Goal: Task Accomplishment & Management: Manage account settings

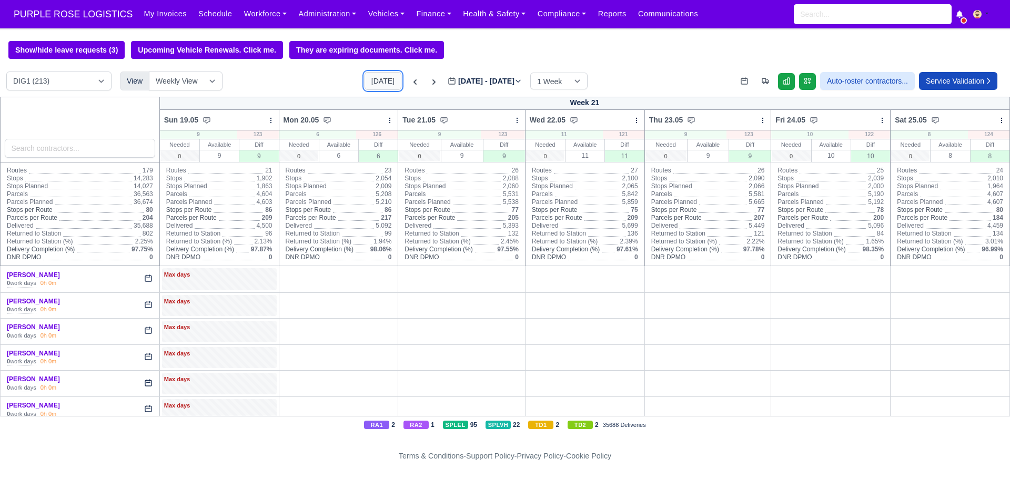
click at [364, 77] on button "[DATE]" at bounding box center [382, 81] width 37 height 18
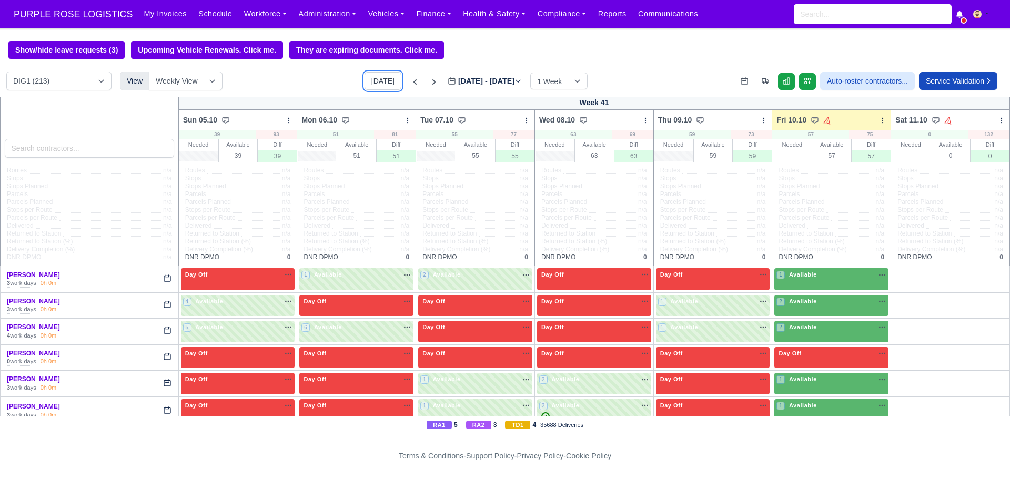
type input "[DATE]"
click at [45, 89] on select "DIG1 (213) DAK1 (1) GIMD (74)" at bounding box center [58, 81] width 105 height 19
select select "5"
click at [6, 73] on select "DIG1 (213) DAK1 (1) GIMD (74)" at bounding box center [58, 81] width 105 height 19
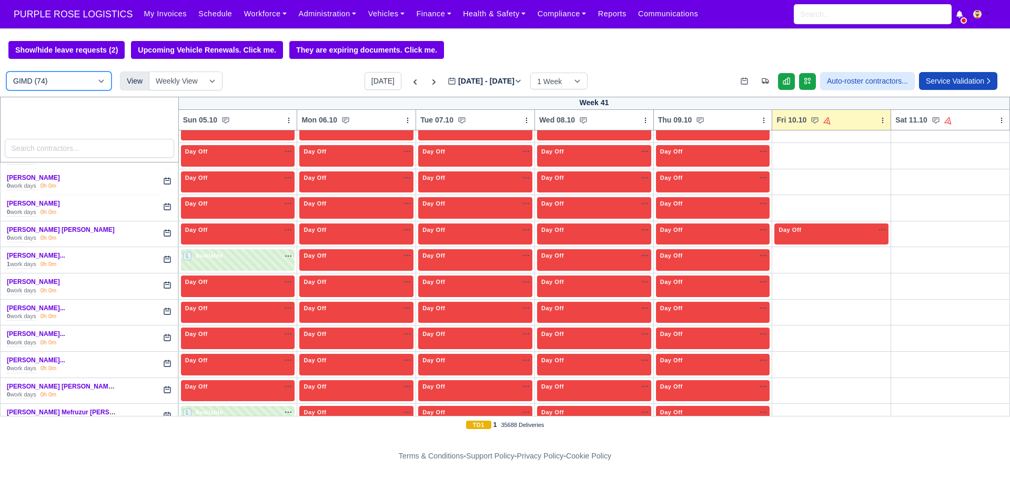
scroll to position [1168, 0]
click at [49, 309] on link "Mohammad Hassan Khaw..." at bounding box center [36, 307] width 58 height 7
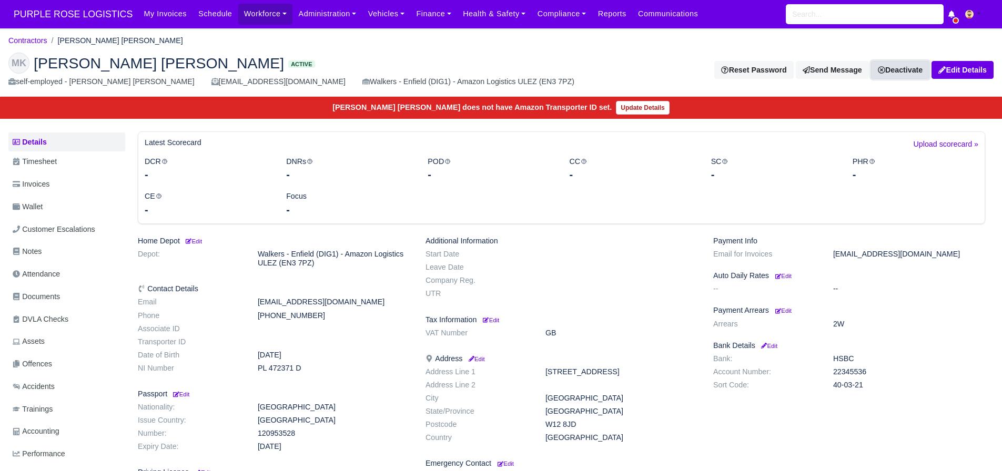
click at [910, 68] on link "Deactivate" at bounding box center [900, 70] width 58 height 18
click at [887, 105] on link "Take off schedule" at bounding box center [883, 106] width 94 height 16
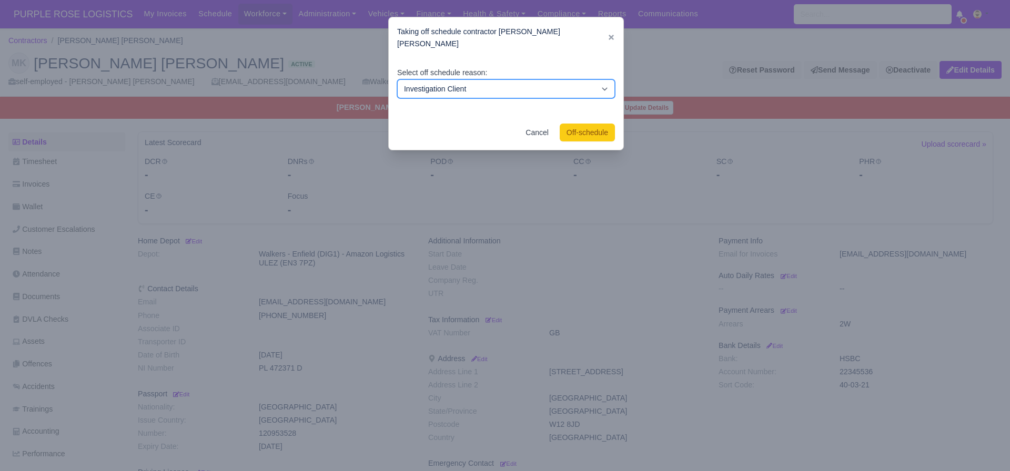
click at [543, 79] on select "Investigation Client Customer Escalation Medical Reason Vacation" at bounding box center [506, 88] width 218 height 19
select select "vacation"
click at [397, 79] on select "Investigation Client Customer Escalation Medical Reason Vacation" at bounding box center [506, 88] width 218 height 19
click at [576, 81] on select "Investigation Client Customer Escalation Medical Reason Vacation" at bounding box center [506, 88] width 218 height 19
click at [706, 119] on div at bounding box center [505, 235] width 1010 height 471
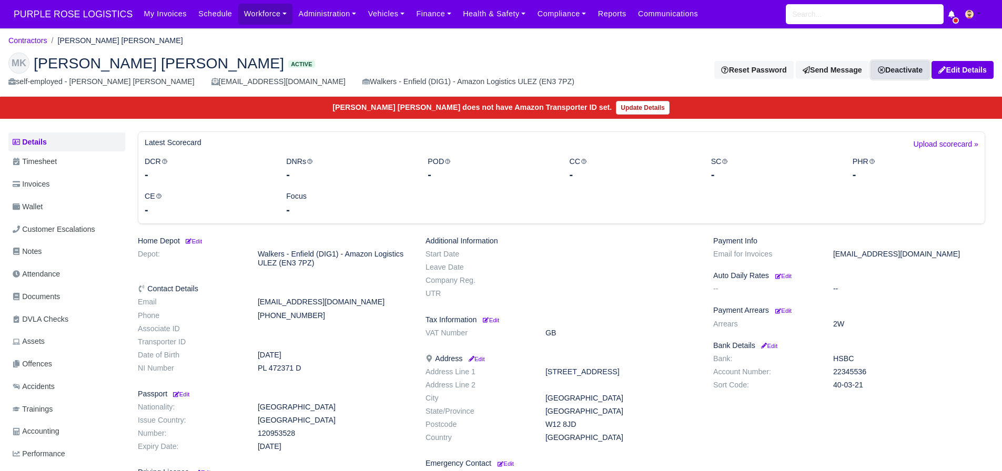
click at [887, 72] on link "Deactivate" at bounding box center [900, 70] width 58 height 18
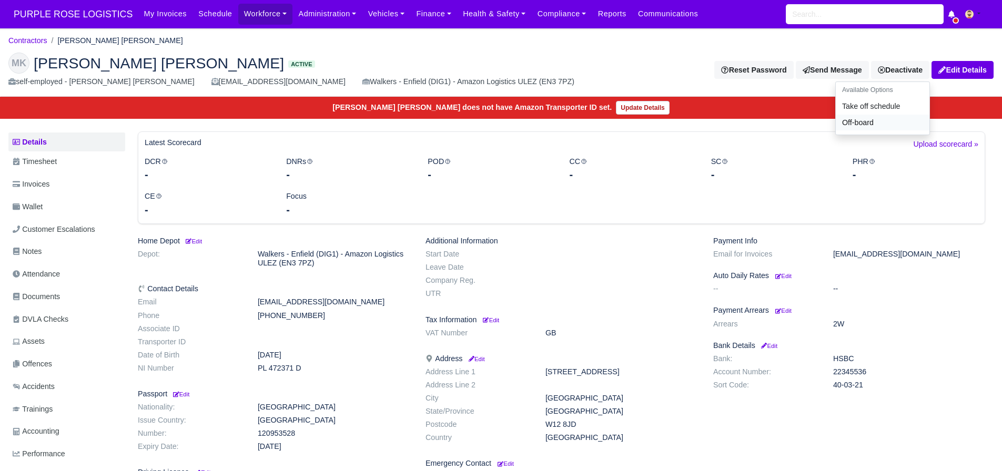
click at [849, 120] on link "Off-board" at bounding box center [883, 123] width 94 height 16
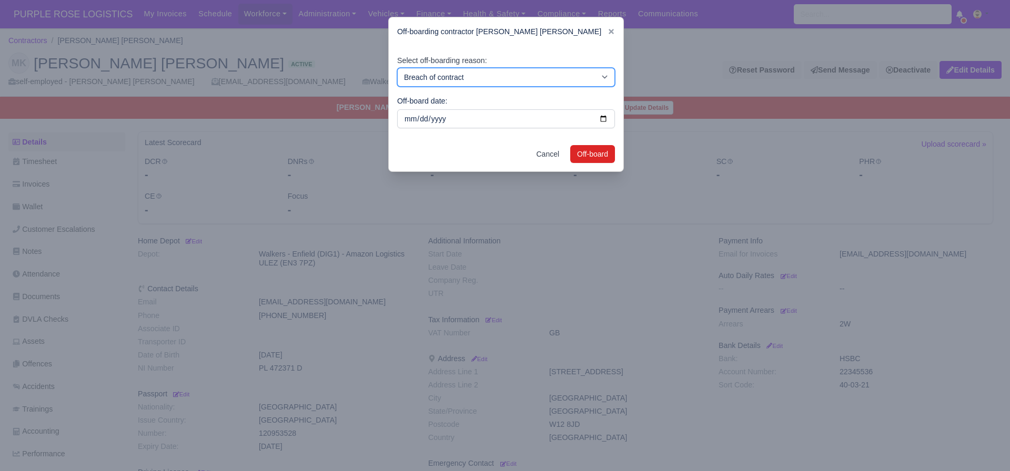
click at [563, 77] on select "Breach of contract Personal decision Too many parcels Heavy routes Another comp…" at bounding box center [506, 77] width 218 height 19
select select "personal-decision"
click at [397, 68] on select "Breach of contract Personal decision Too many parcels Heavy routes Another comp…" at bounding box center [506, 77] width 218 height 19
click at [594, 160] on button "Off-board" at bounding box center [592, 154] width 45 height 18
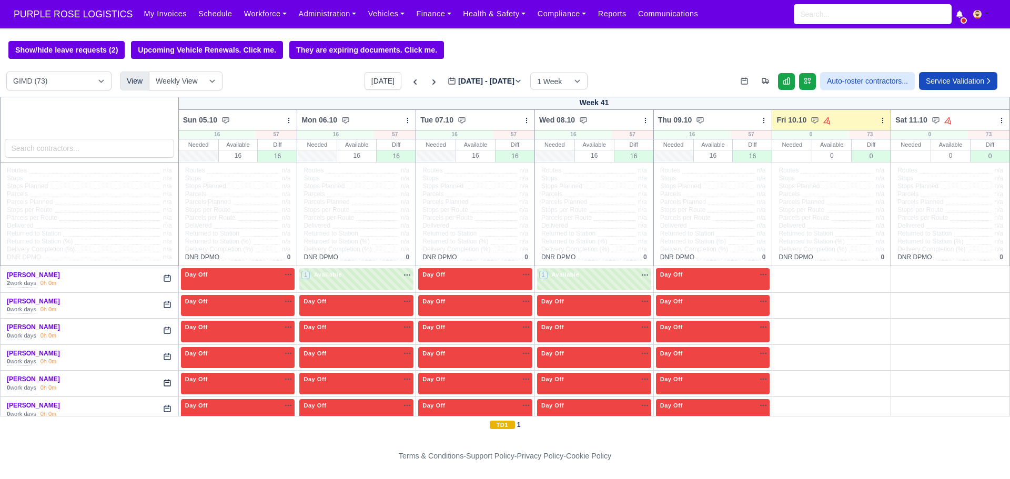
select select "5"
click at [879, 123] on icon at bounding box center [882, 120] width 7 height 7
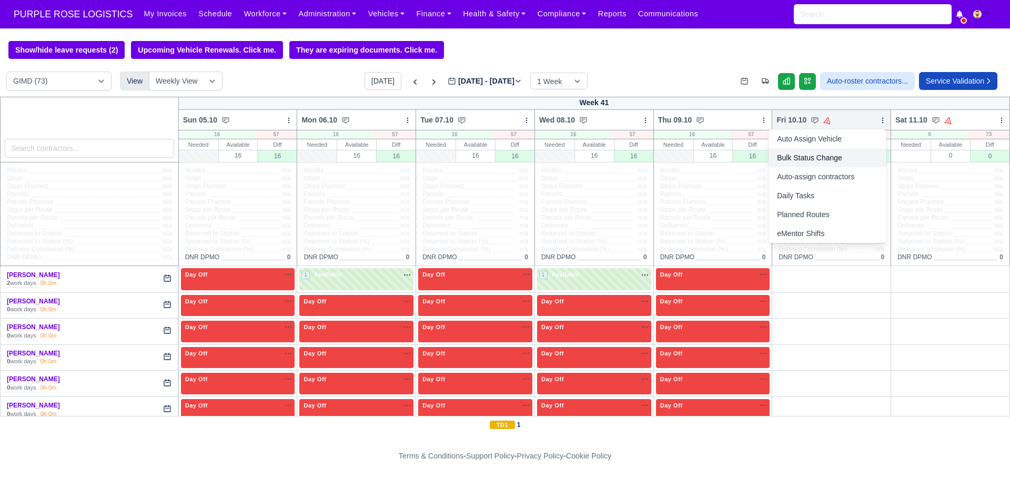
click at [804, 164] on link "Bulk Status Change" at bounding box center [827, 157] width 118 height 19
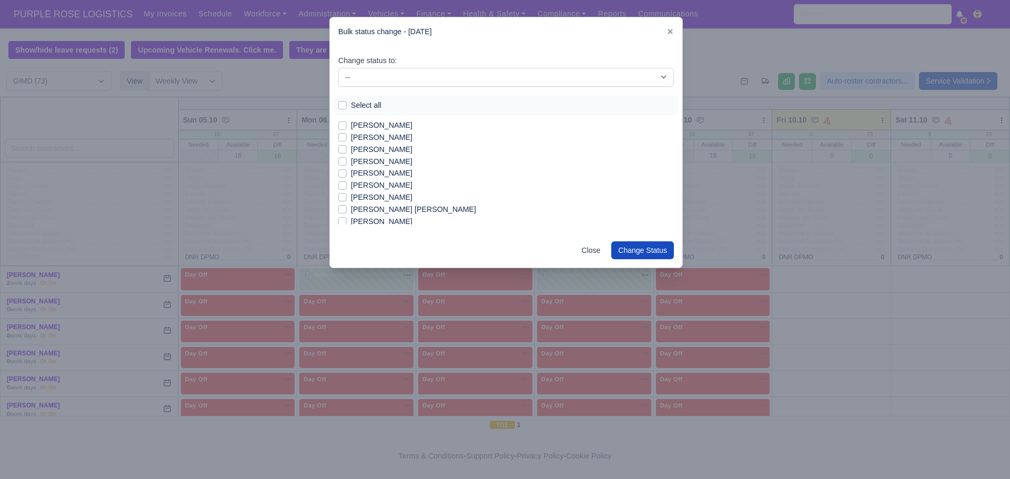
click at [351, 107] on label "Select all" at bounding box center [366, 105] width 30 height 12
click at [345, 107] on input "Select all" at bounding box center [342, 103] width 8 height 8
checkbox input "true"
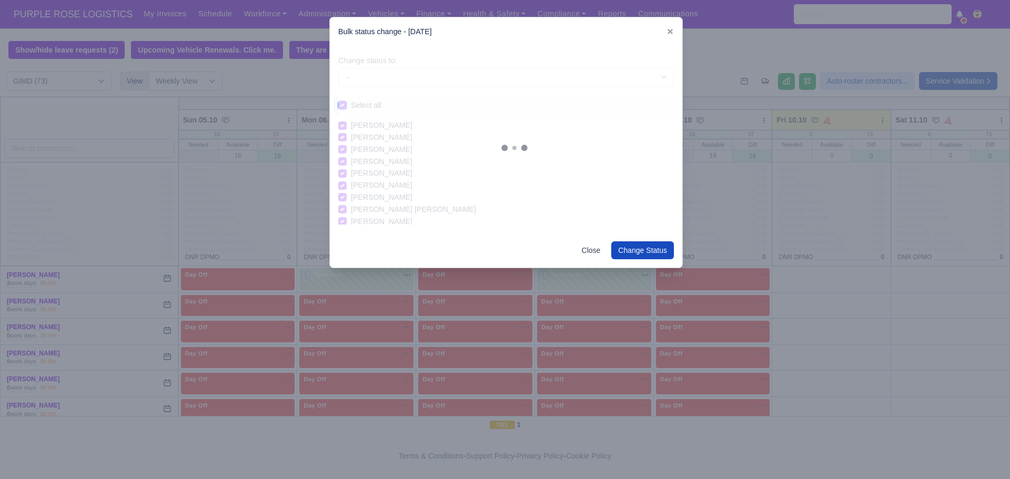
checkbox input "true"
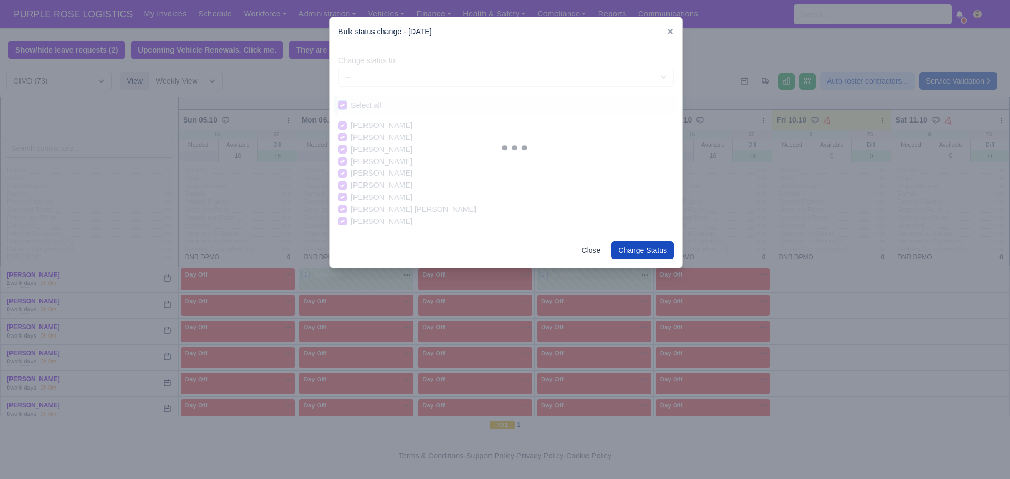
checkbox input "true"
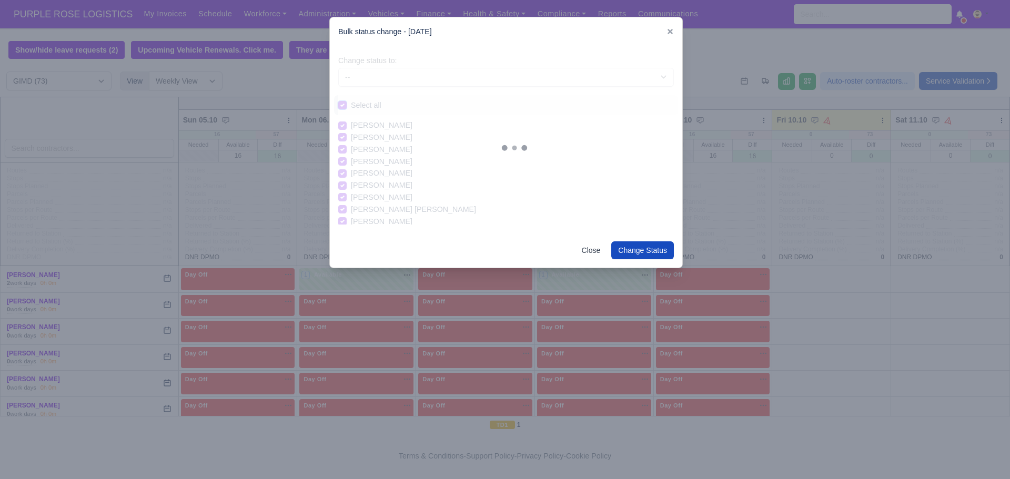
checkbox input "true"
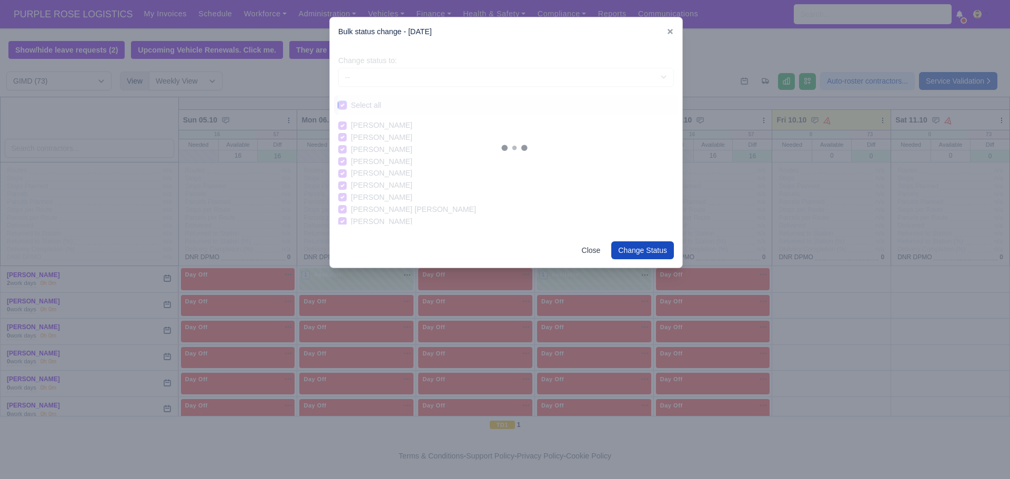
checkbox input "true"
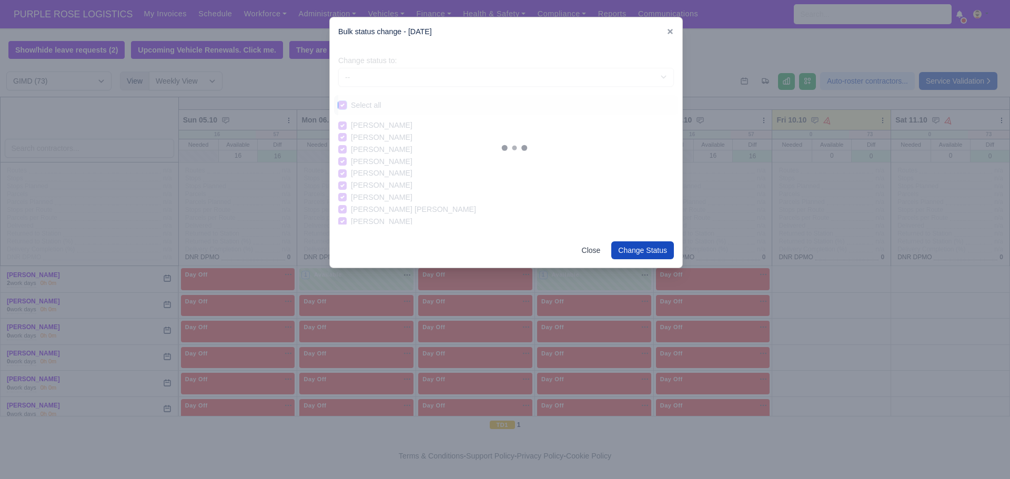
checkbox input "true"
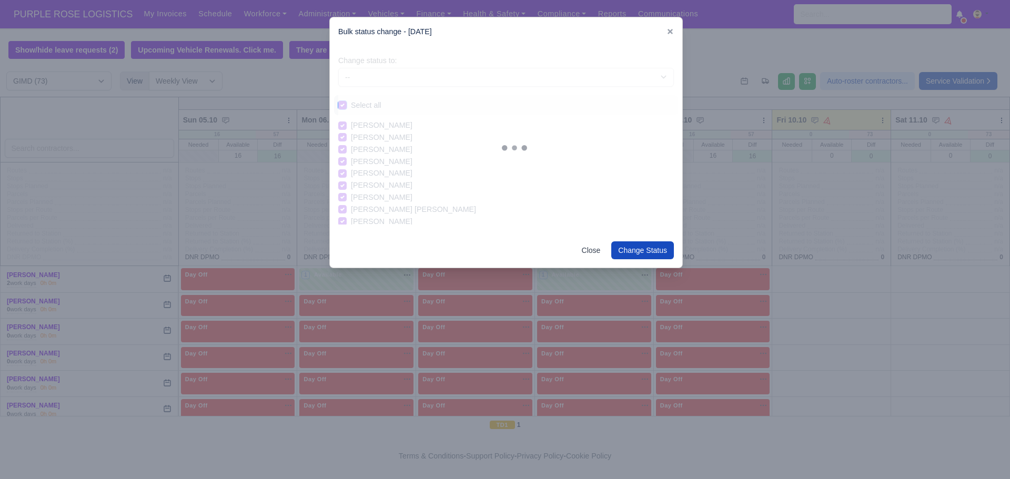
checkbox input "true"
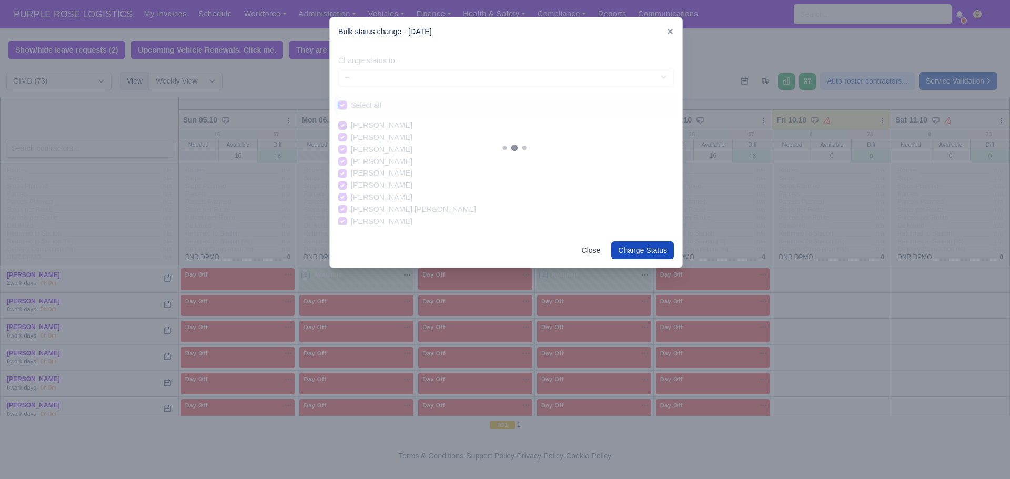
checkbox input "true"
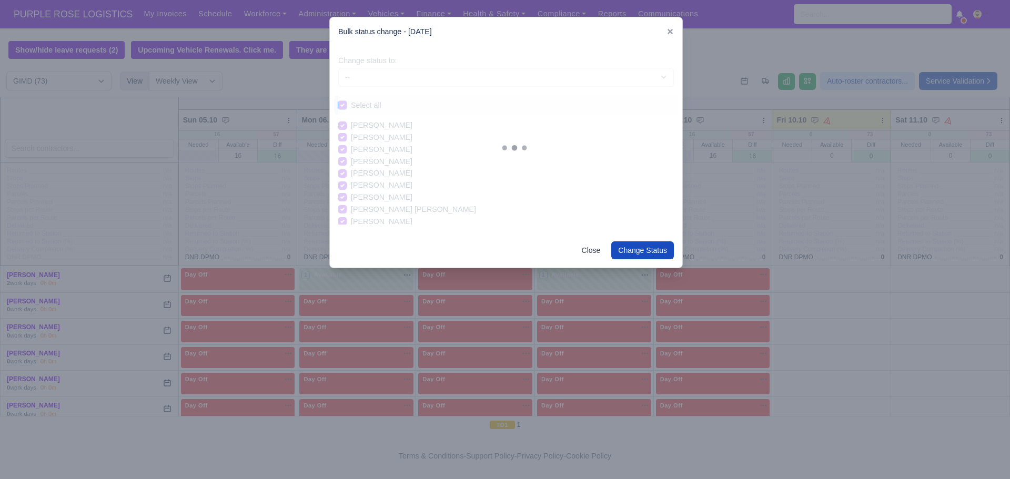
checkbox input "true"
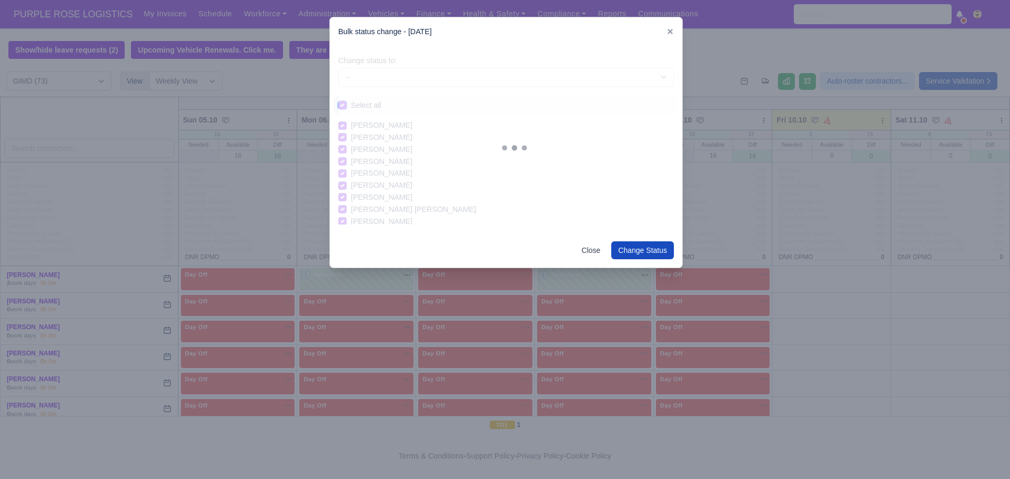
checkbox input "true"
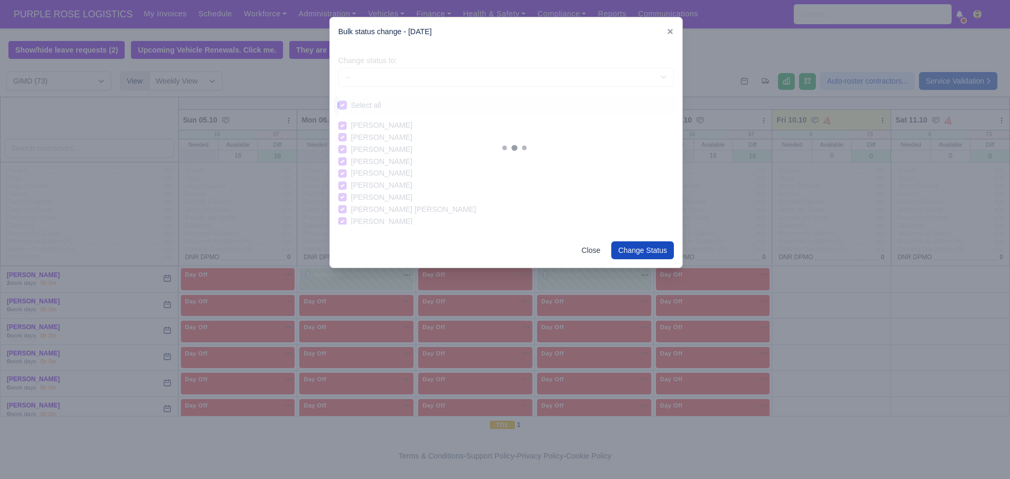
checkbox input "true"
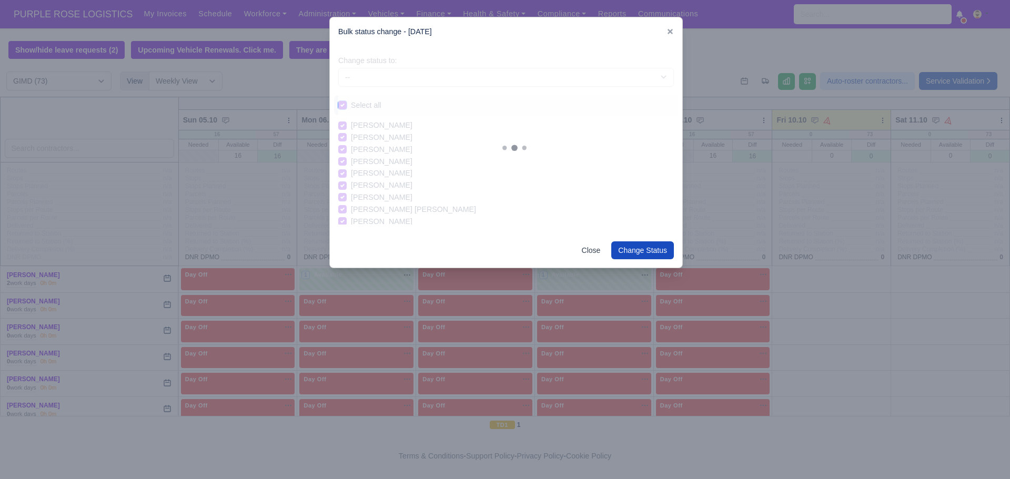
checkbox input "true"
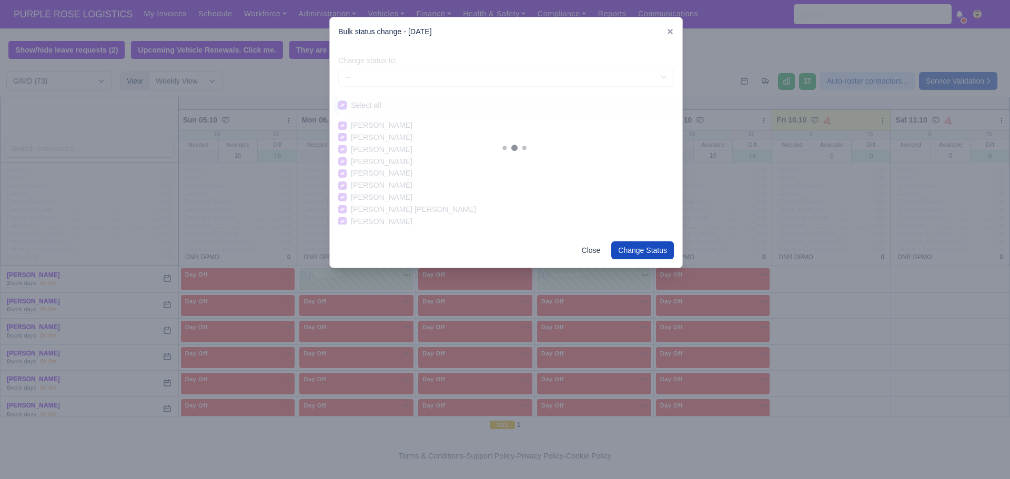
checkbox input "true"
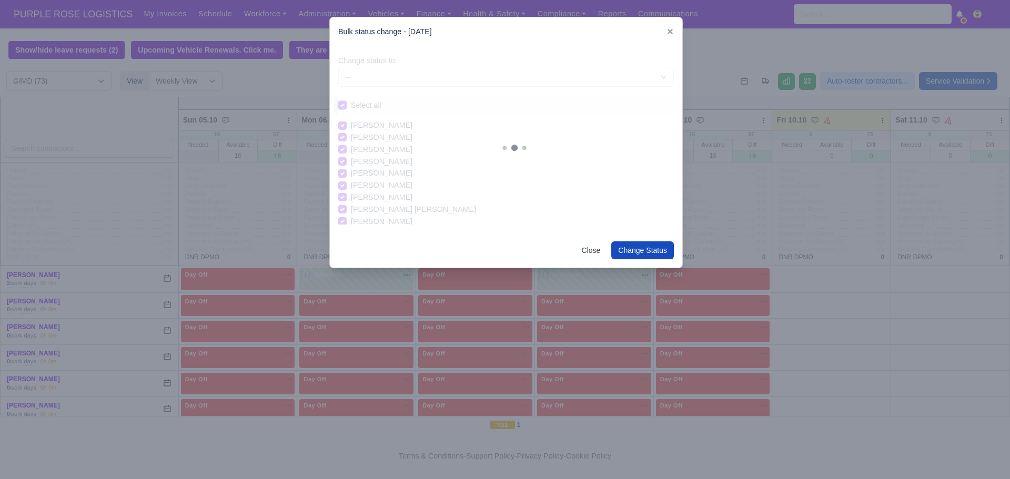
checkbox input "true"
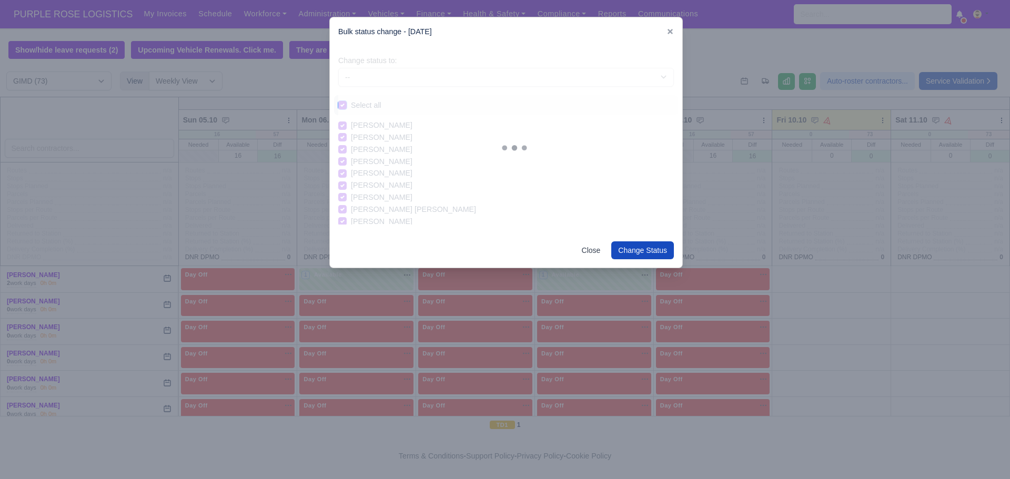
checkbox input "true"
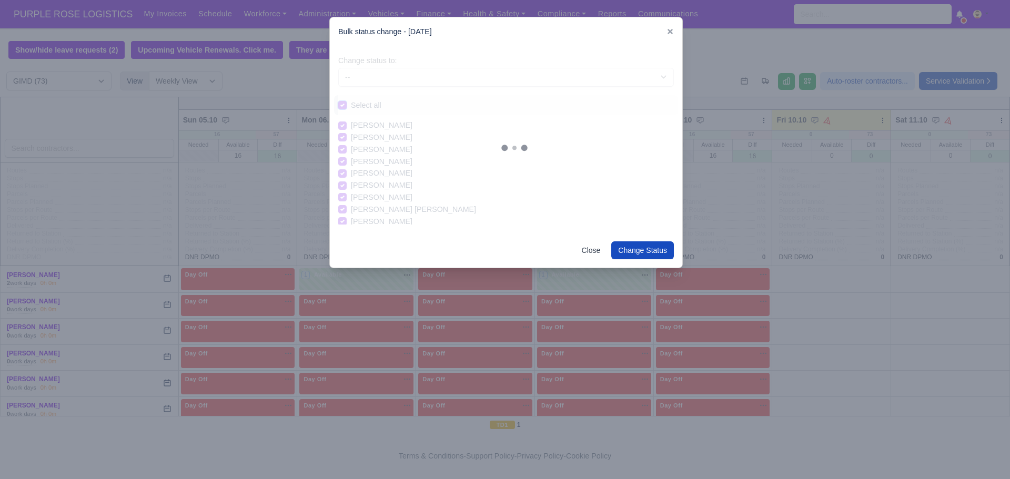
checkbox input "true"
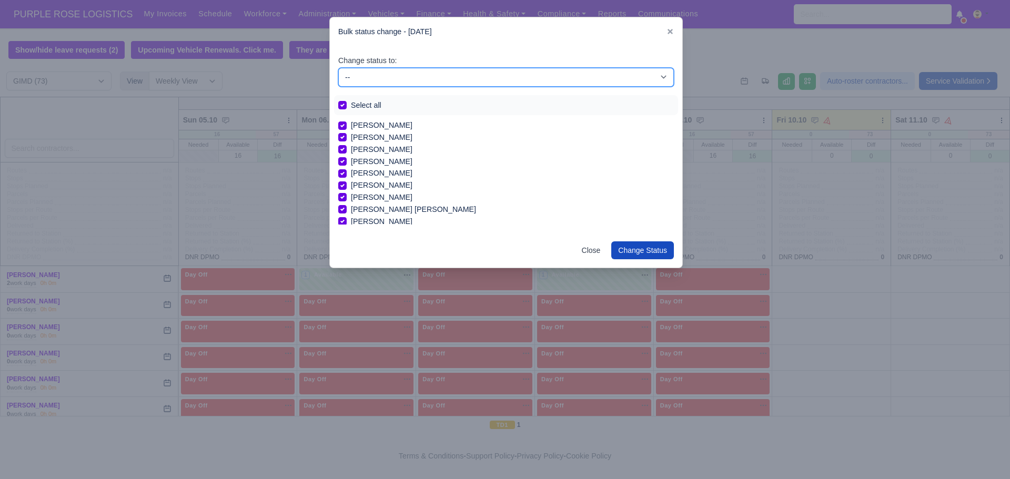
click at [404, 77] on select "-- Available Day Off Stand By Holiday In Office OSM Ridealong Nursery 1 Nursery…" at bounding box center [505, 77] width 335 height 19
select select "Day Off"
click at [338, 68] on select "-- Available Day Off Stand By Holiday In Office OSM Ridealong Nursery 1 Nursery…" at bounding box center [505, 77] width 335 height 19
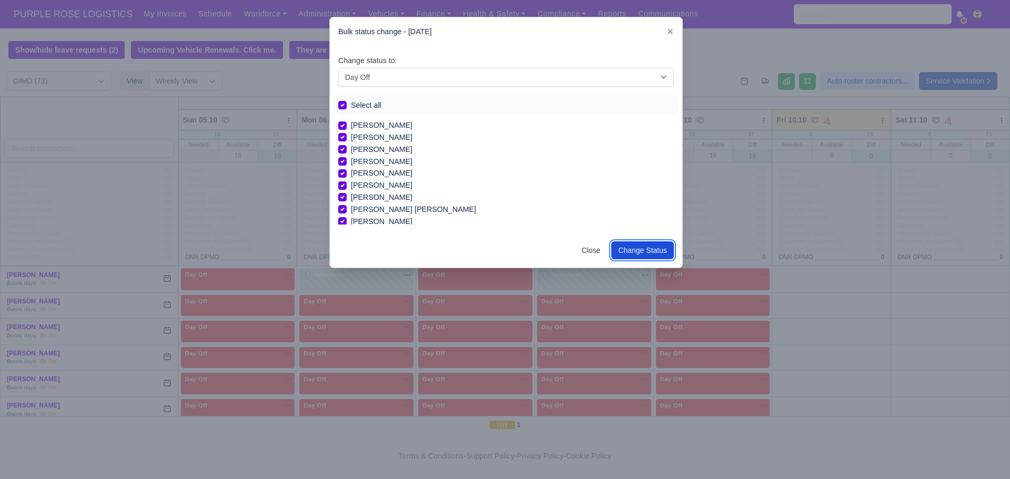
click at [668, 255] on button "Change Status" at bounding box center [642, 250] width 63 height 18
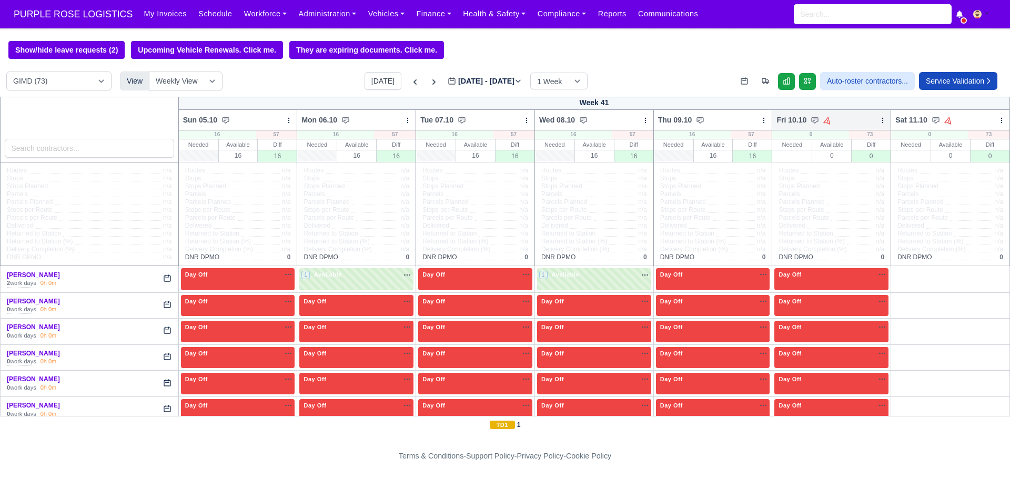
click at [879, 118] on icon at bounding box center [882, 120] width 7 height 7
click at [830, 163] on link "Bulk Status Change" at bounding box center [827, 157] width 118 height 19
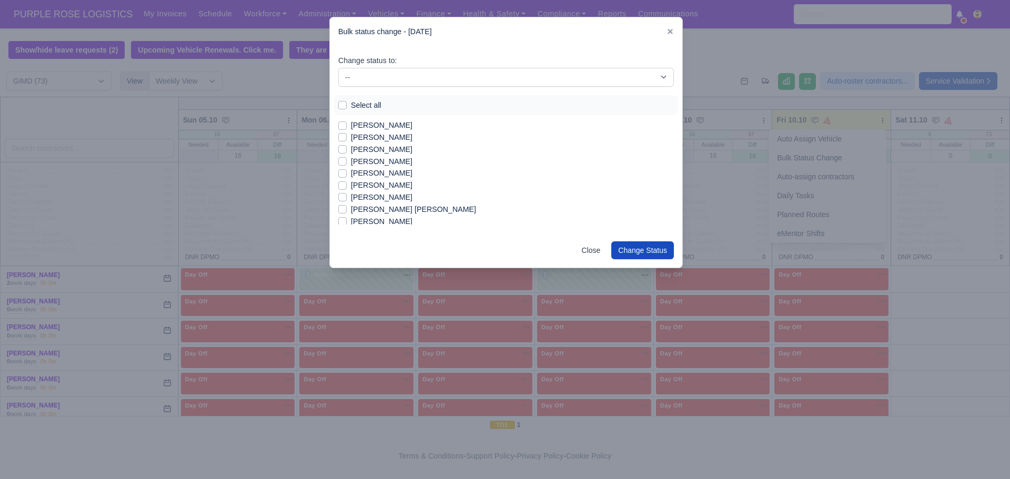
click at [351, 198] on label "[PERSON_NAME]" at bounding box center [382, 197] width 62 height 12
click at [341, 198] on input "[PERSON_NAME]" at bounding box center [342, 195] width 8 height 8
checkbox input "true"
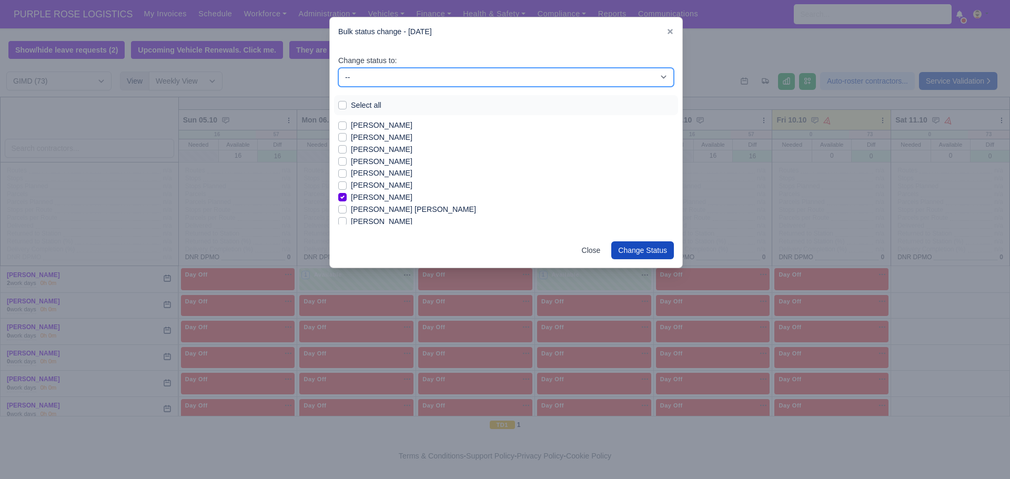
click at [401, 74] on select "-- Available Day Off Stand By Holiday In Office OSM Ridealong Nursery 1 Nursery…" at bounding box center [505, 77] width 335 height 19
select select "Available"
click at [338, 68] on select "-- Available Day Off Stand By Holiday In Office OSM Ridealong Nursery 1 Nursery…" at bounding box center [505, 77] width 335 height 19
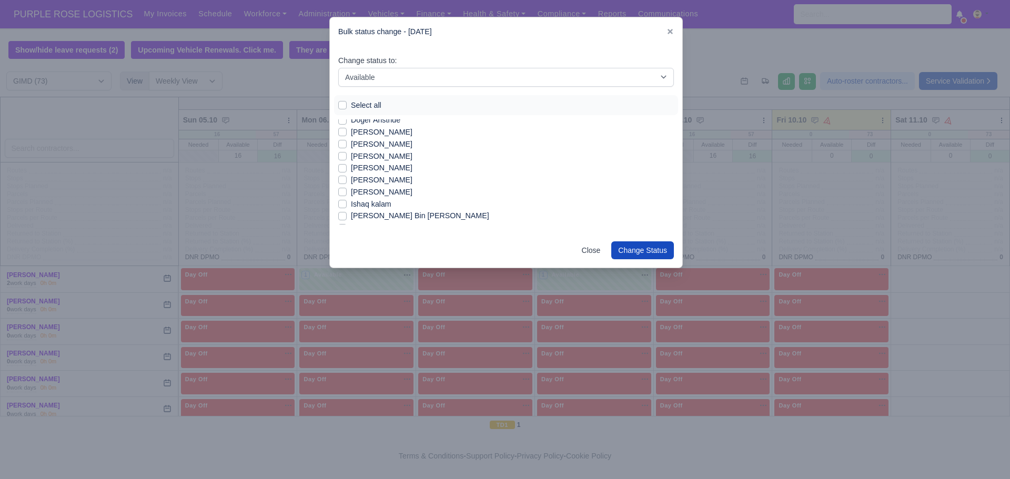
click at [351, 203] on label "Ishaq kalam" at bounding box center [371, 204] width 40 height 12
click at [343, 203] on input "Ishaq kalam" at bounding box center [342, 202] width 8 height 8
checkbox input "true"
click at [351, 157] on label "[PERSON_NAME]" at bounding box center [382, 156] width 62 height 12
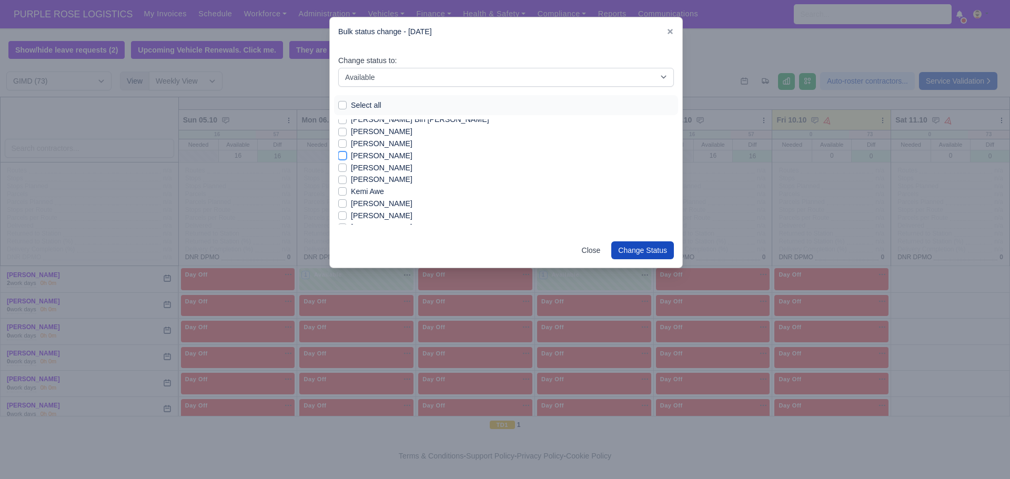
click at [343, 157] on input "[PERSON_NAME]" at bounding box center [342, 154] width 8 height 8
click at [351, 157] on label "[PERSON_NAME]" at bounding box center [382, 156] width 62 height 12
click at [343, 157] on input "[PERSON_NAME]" at bounding box center [342, 154] width 8 height 8
click at [351, 156] on label "[PERSON_NAME]" at bounding box center [382, 156] width 62 height 12
click at [341, 156] on input "[PERSON_NAME]" at bounding box center [342, 154] width 8 height 8
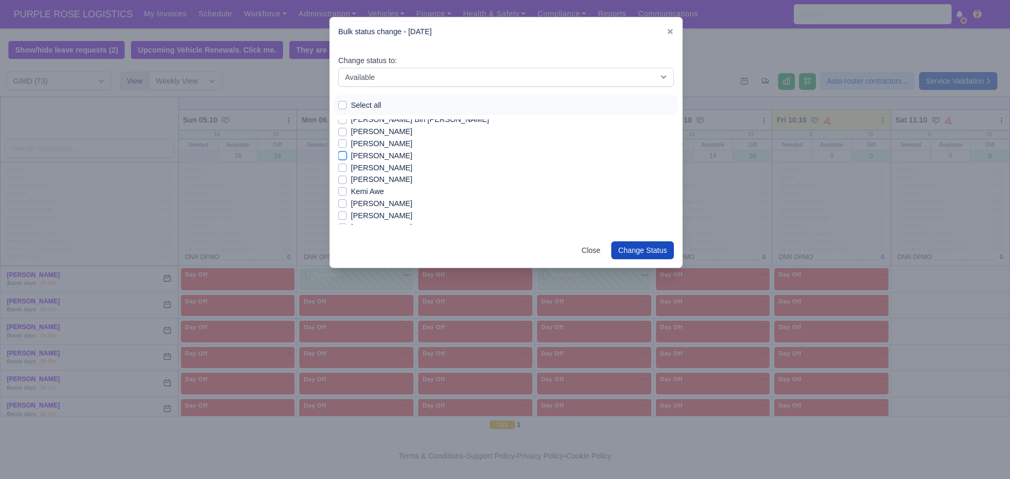
checkbox input "true"
click at [351, 172] on label "[PERSON_NAME]" at bounding box center [382, 174] width 62 height 12
click at [341, 172] on input "[PERSON_NAME]" at bounding box center [342, 172] width 8 height 8
checkbox input "true"
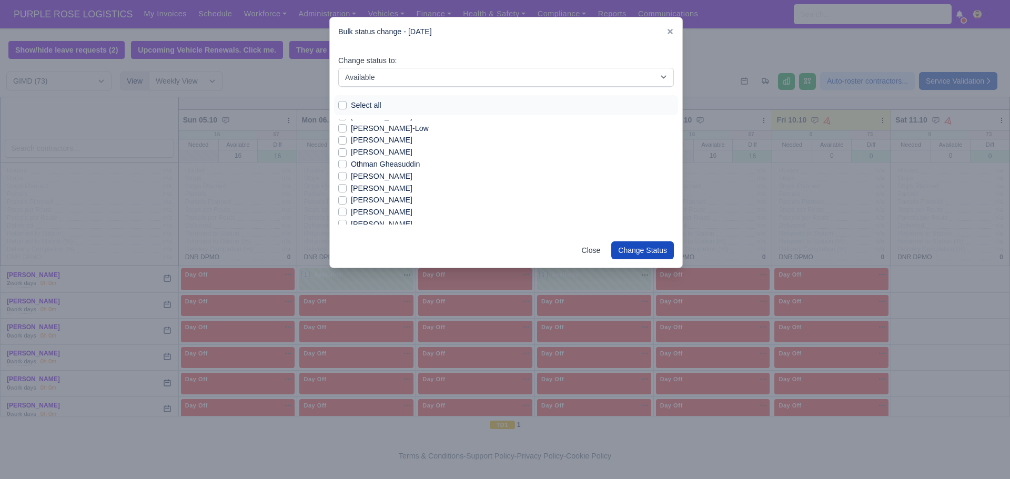
scroll to position [692, 0]
click at [351, 143] on label "Omari Andrews-Donaldson" at bounding box center [382, 140] width 62 height 12
click at [343, 143] on input "Omari Andrews-Donaldson" at bounding box center [342, 138] width 8 height 8
checkbox input "true"
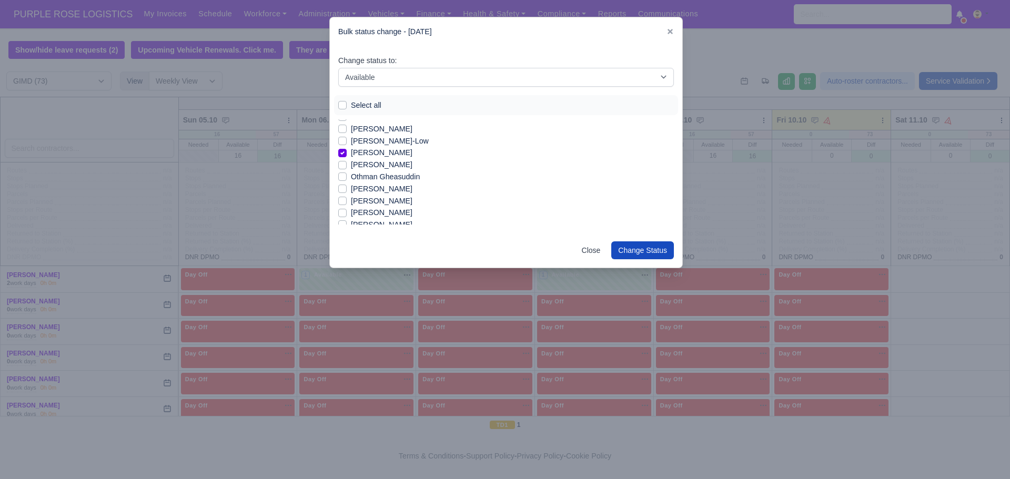
click at [351, 197] on label "[PERSON_NAME]" at bounding box center [382, 201] width 62 height 12
click at [341, 197] on input "[PERSON_NAME]" at bounding box center [342, 199] width 8 height 8
checkbox input "true"
click at [347, 188] on div "[PERSON_NAME]" at bounding box center [505, 190] width 335 height 12
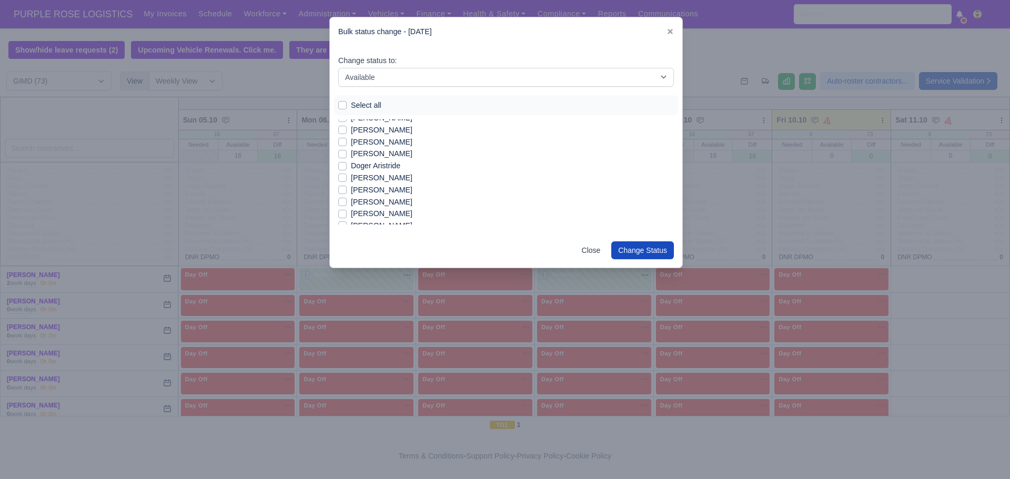
click at [351, 192] on label "[PERSON_NAME]" at bounding box center [382, 190] width 62 height 12
click at [343, 192] on input "[PERSON_NAME]" at bounding box center [342, 188] width 8 height 8
checkbox input "true"
click at [666, 248] on button "Change Status" at bounding box center [642, 250] width 63 height 18
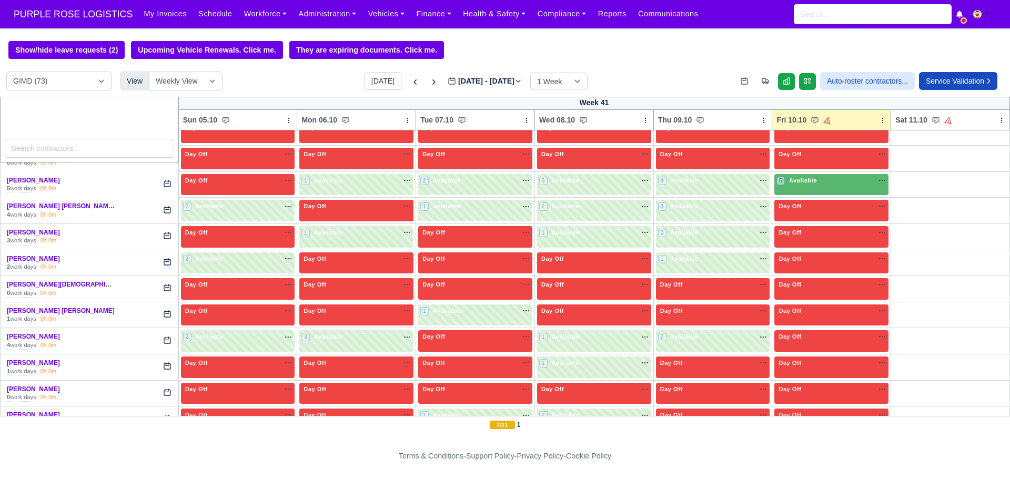
scroll to position [246, 0]
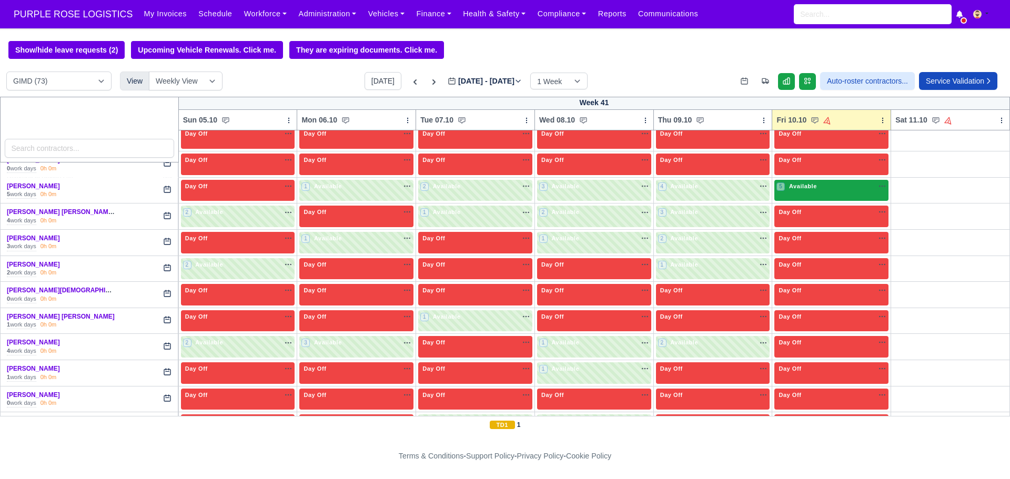
click at [837, 191] on div "5 Available na" at bounding box center [831, 186] width 110 height 9
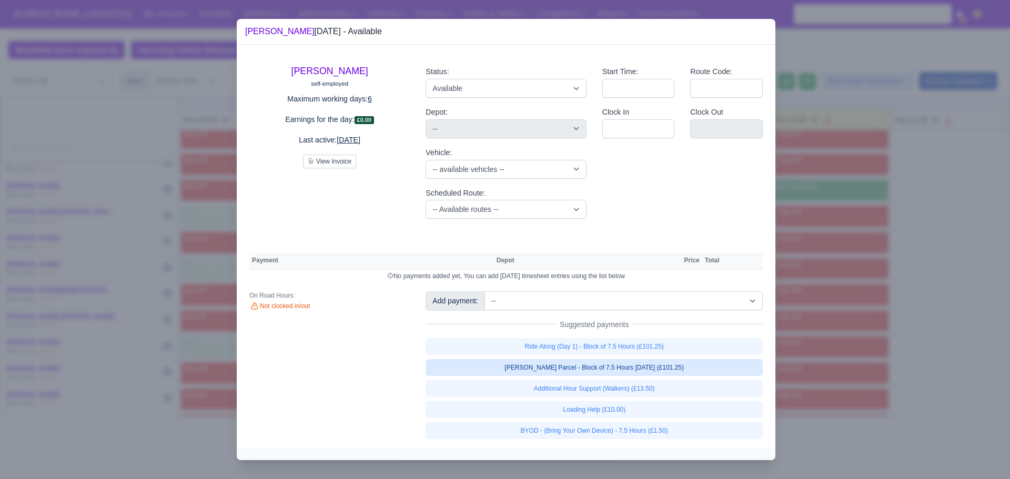
click at [571, 375] on link "Walker Parcel - Block of 7.5 Hours Apr 2025 (£101.25)" at bounding box center [593, 367] width 337 height 17
select select "5"
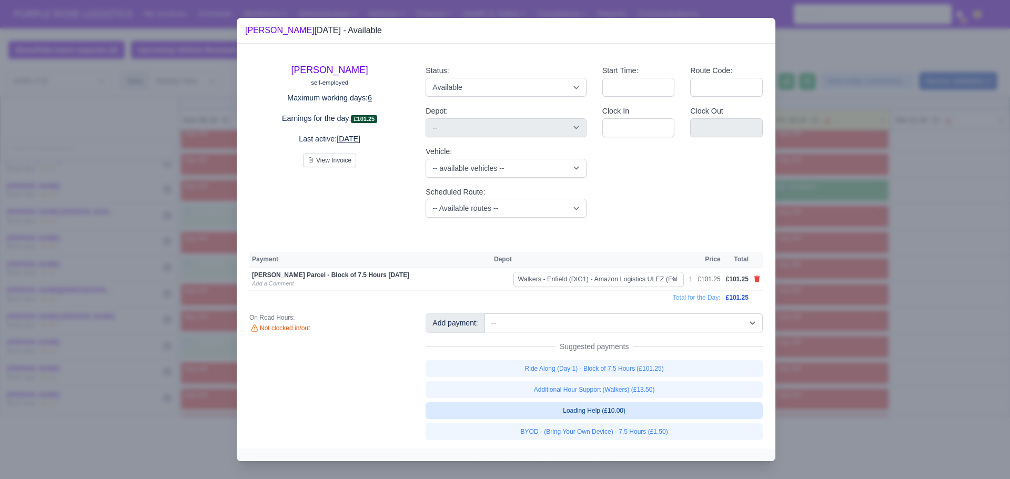
click at [589, 411] on link "Loading Help (£10.00)" at bounding box center [593, 410] width 337 height 17
click at [596, 433] on link "BYOD - (Bring Your Own Device) - 7.5 Hours (£1.50)" at bounding box center [593, 431] width 337 height 17
select select "5"
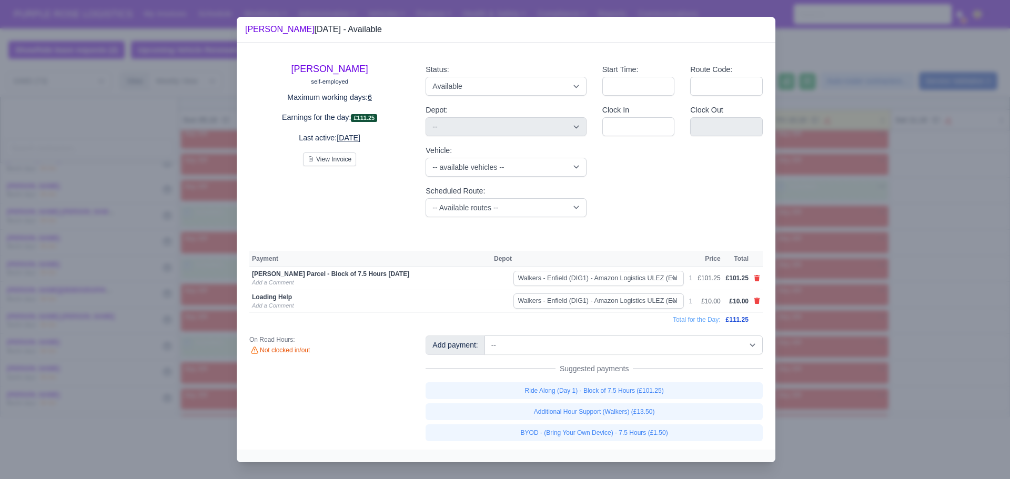
select select "5"
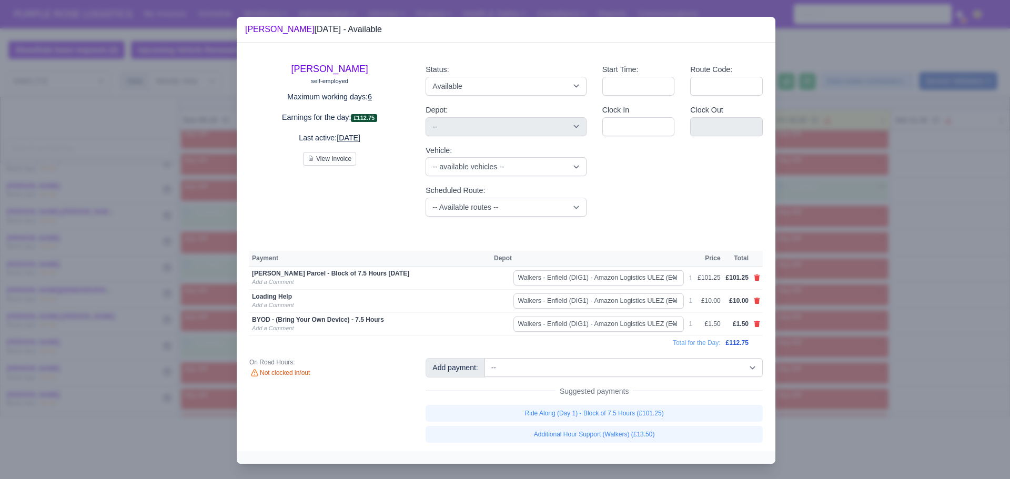
click at [839, 314] on div at bounding box center [505, 239] width 1010 height 479
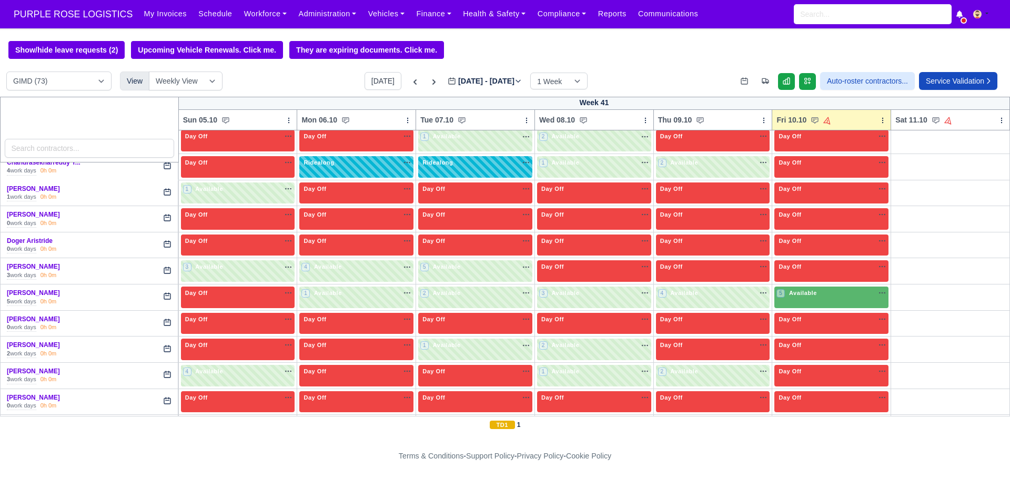
scroll to position [531, 0]
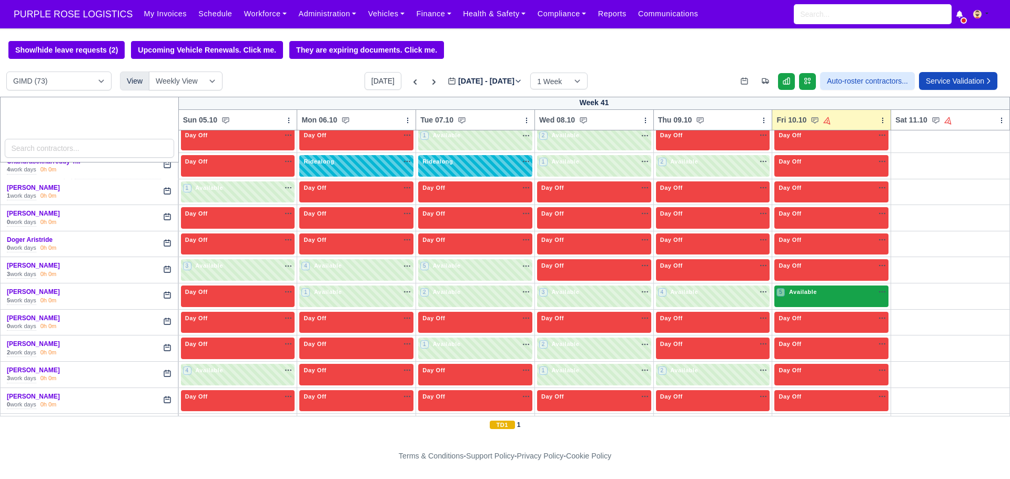
click at [837, 292] on div "5 Available na" at bounding box center [831, 292] width 110 height 9
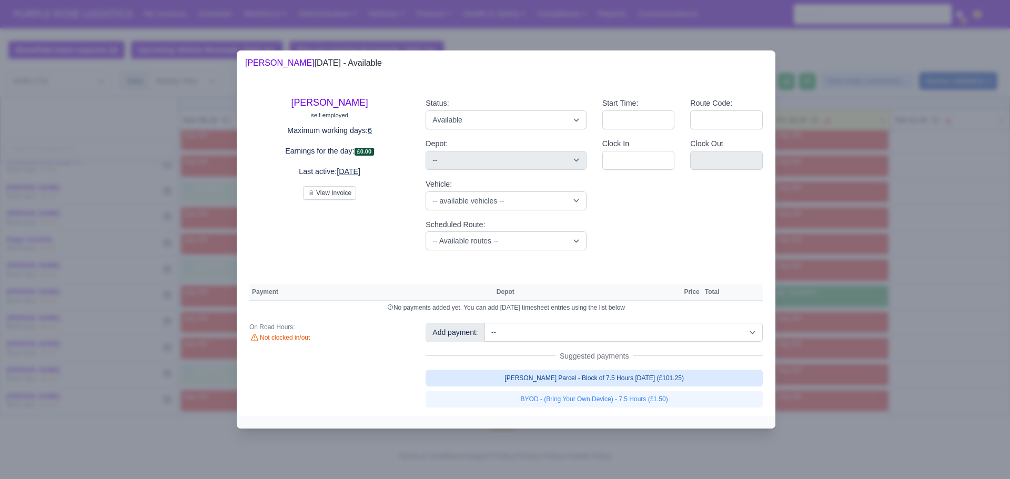
click at [628, 373] on link "Walker Parcel - Block of 7.5 Hours Apr 2025 (£101.25)" at bounding box center [593, 378] width 337 height 17
select select "5"
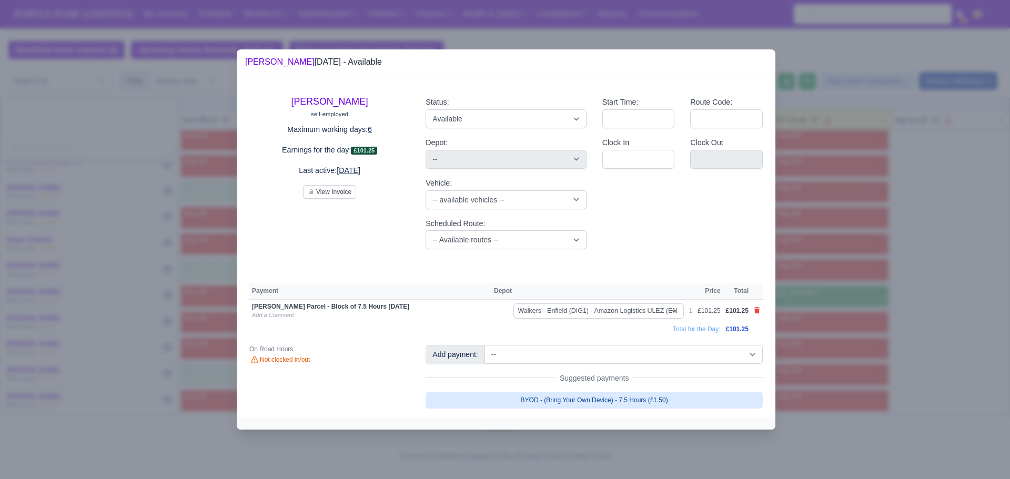
click at [631, 400] on link "BYOD - (Bring Your Own Device) - 7.5 Hours (£1.50)" at bounding box center [593, 400] width 337 height 17
select select "5"
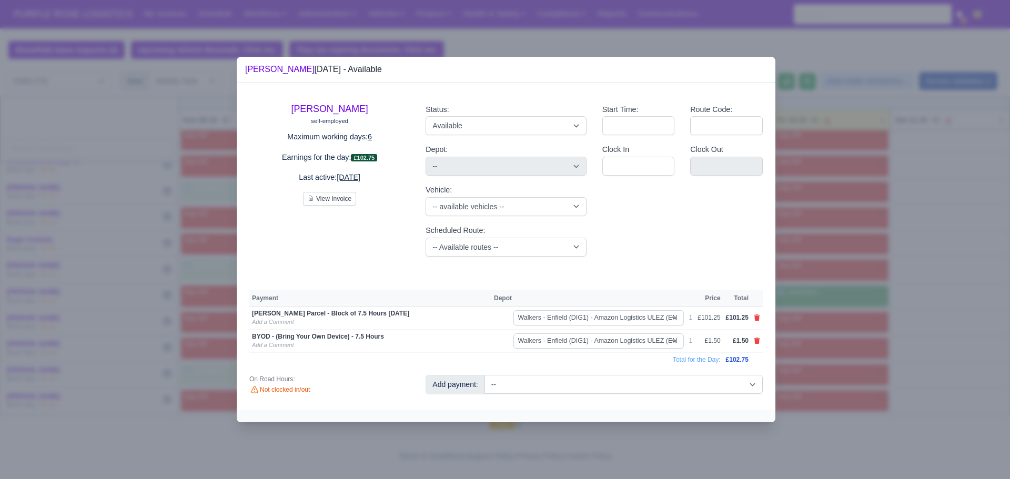
click at [919, 248] on div at bounding box center [505, 239] width 1010 height 479
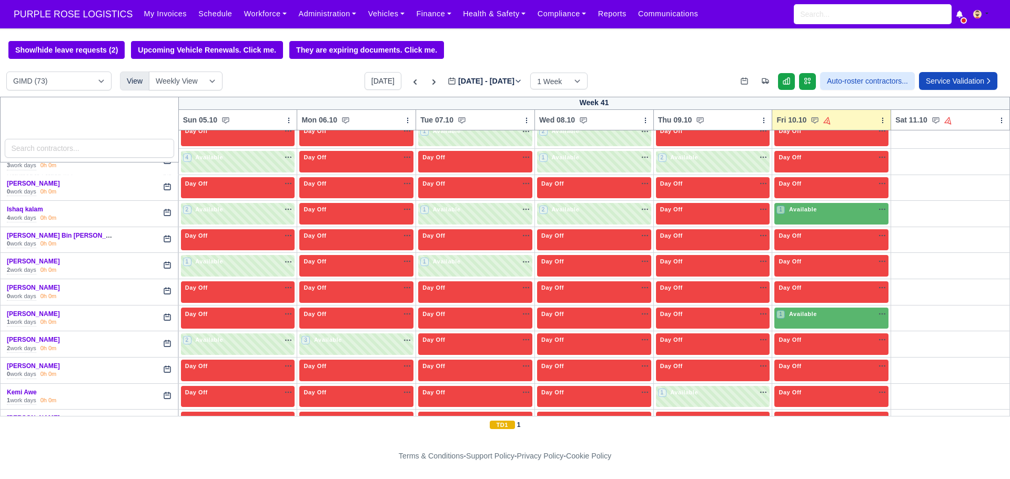
scroll to position [796, 0]
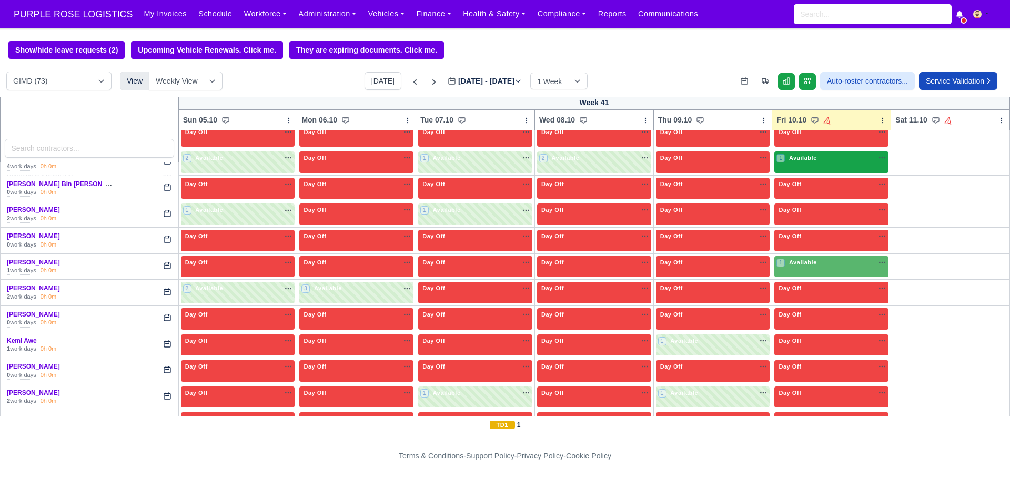
click at [821, 165] on div "1 Available na" at bounding box center [831, 159] width 110 height 11
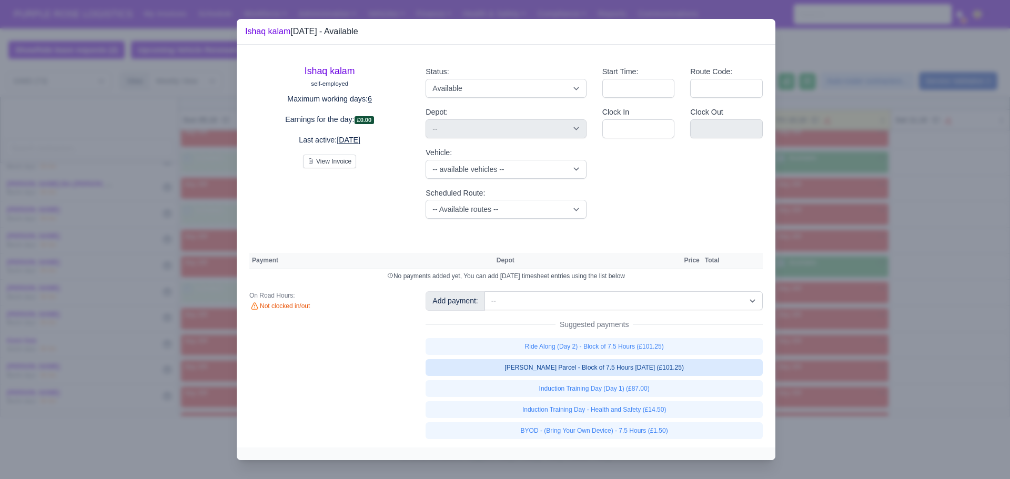
click at [666, 374] on link "Walker Parcel - Block of 7.5 Hours Apr 2025 (£101.25)" at bounding box center [593, 367] width 337 height 17
select select "5"
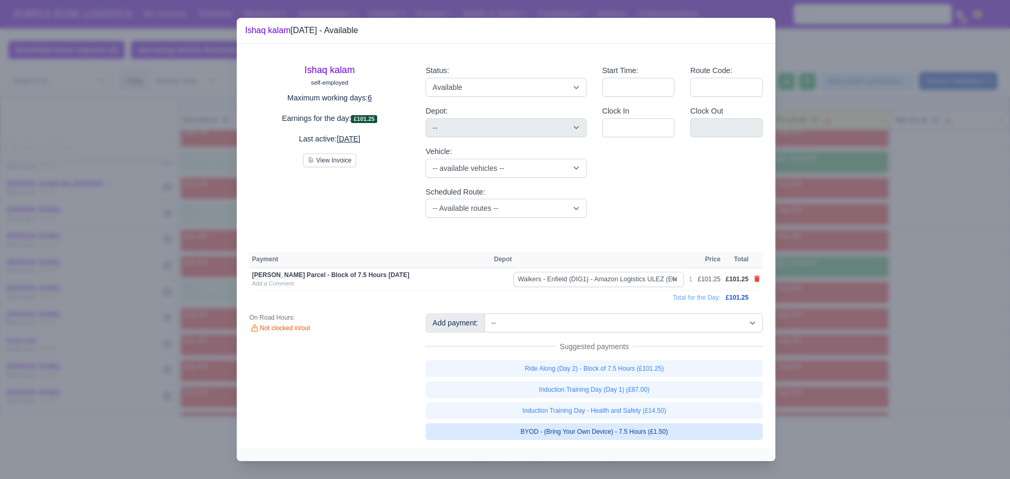
click at [644, 427] on link "BYOD - (Bring Your Own Device) - 7.5 Hours (£1.50)" at bounding box center [593, 431] width 337 height 17
select select "5"
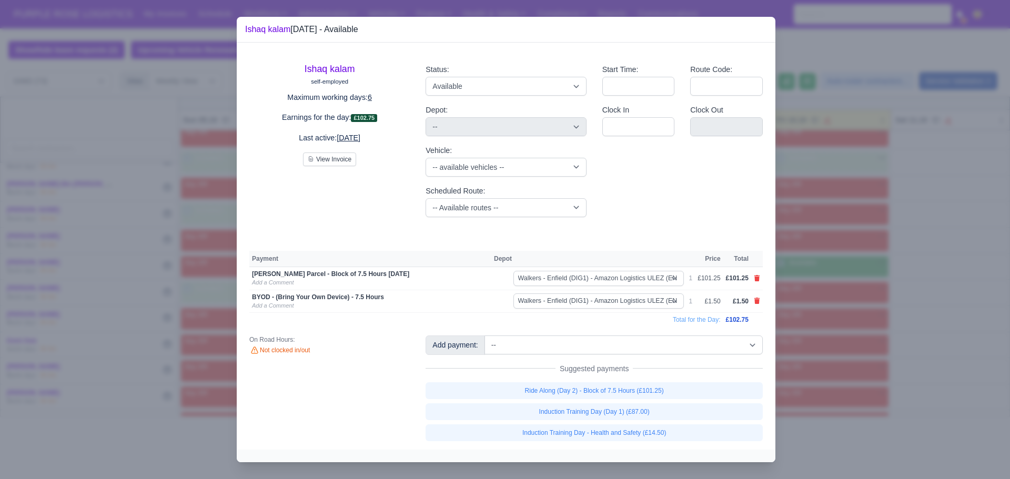
click at [935, 249] on div at bounding box center [505, 239] width 1010 height 479
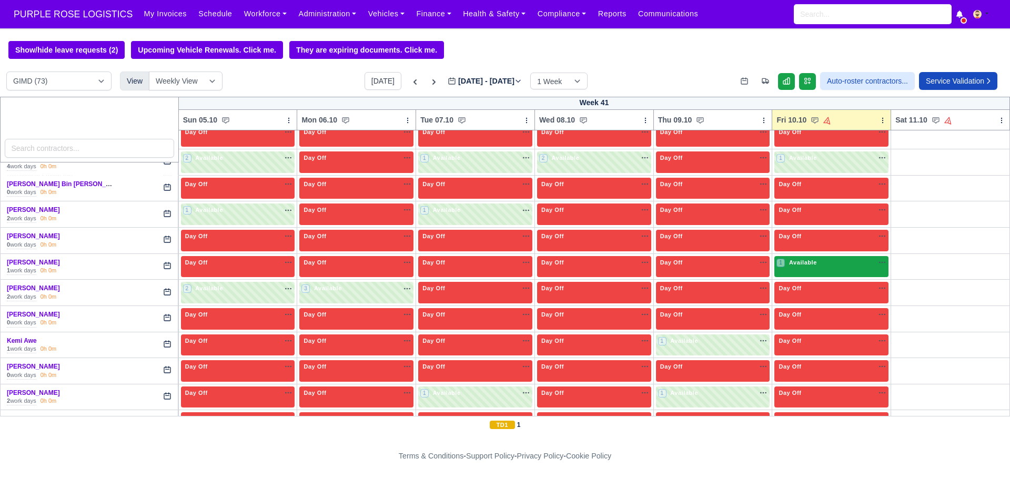
click at [844, 267] on div "1 Available na" at bounding box center [831, 262] width 110 height 9
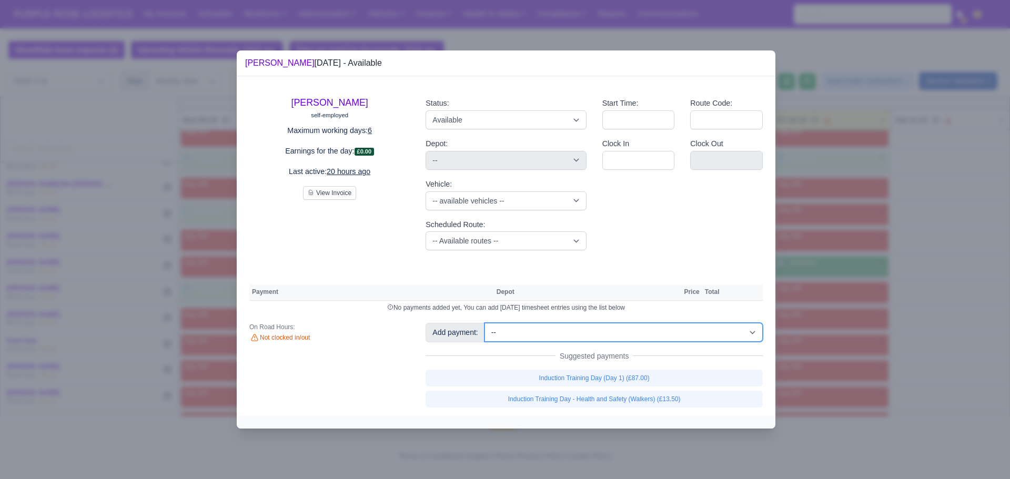
click at [644, 339] on select "-- Additional Hour Support (£14.50) Additional Hour Support (Walkers) (£13.50) …" at bounding box center [623, 332] width 278 height 19
select select "101"
click at [484, 323] on select "-- Additional Hour Support (£14.50) Additional Hour Support (Walkers) (£13.50) …" at bounding box center [623, 332] width 278 height 19
select select "5"
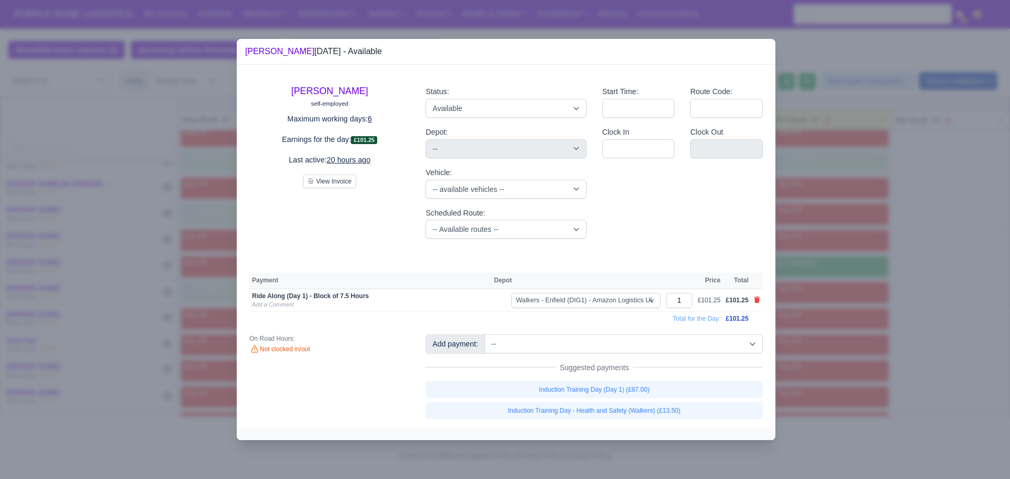
click at [877, 201] on div at bounding box center [505, 239] width 1010 height 479
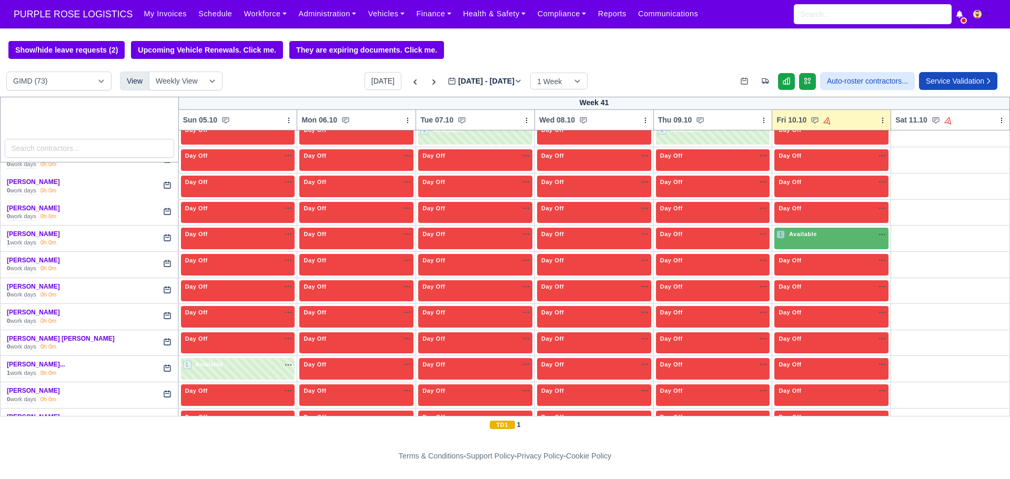
scroll to position [1060, 0]
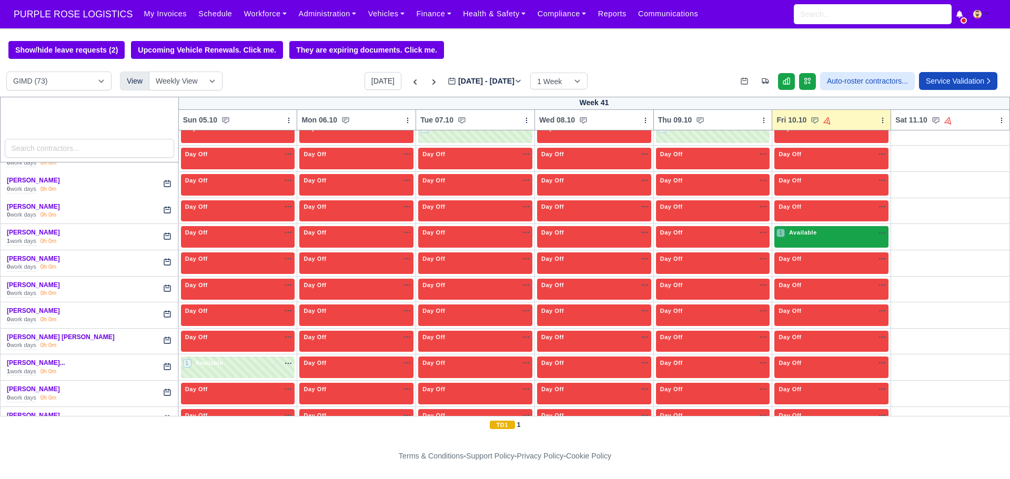
click at [848, 233] on div "1 Available na" at bounding box center [831, 232] width 110 height 9
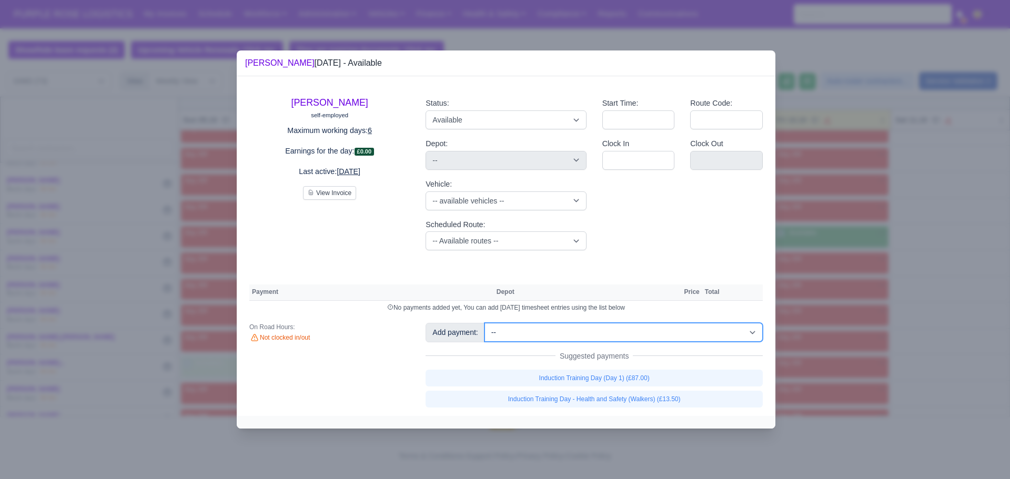
click at [622, 341] on select "-- Additional Hour Support (£14.50) Additional Hour Support (Walkers) (£13.50) …" at bounding box center [623, 332] width 278 height 19
select select "101"
click at [484, 323] on select "-- Additional Hour Support (£14.50) Additional Hour Support (Walkers) (£13.50) …" at bounding box center [623, 332] width 278 height 19
select select "5"
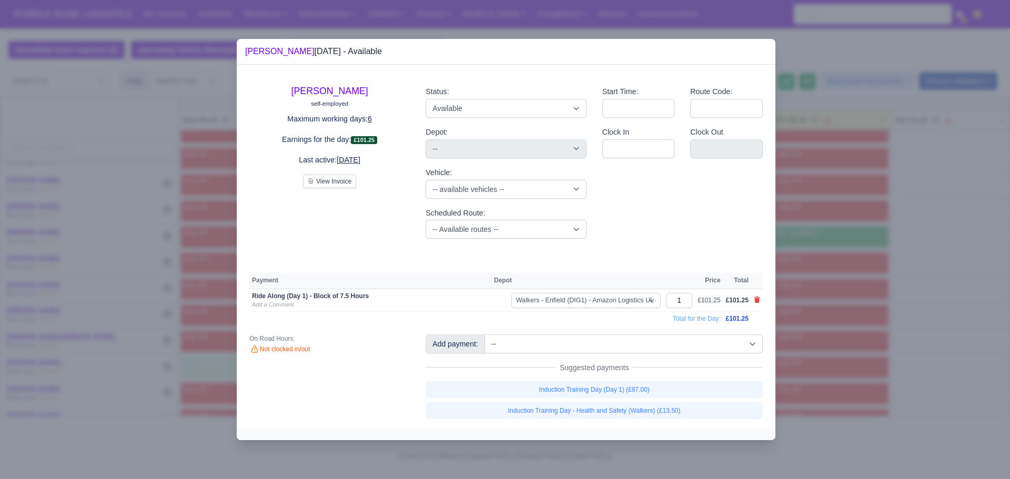
click at [913, 236] on div at bounding box center [505, 239] width 1010 height 479
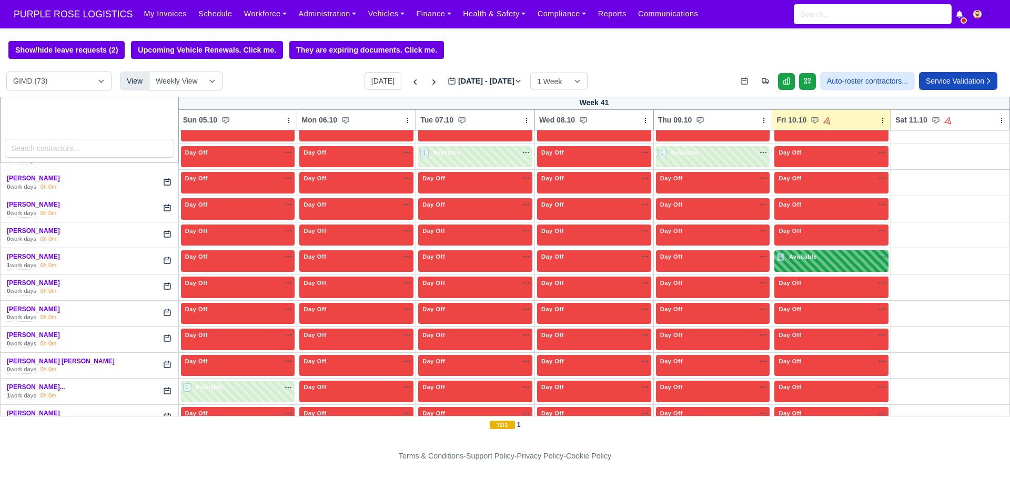
scroll to position [1033, 0]
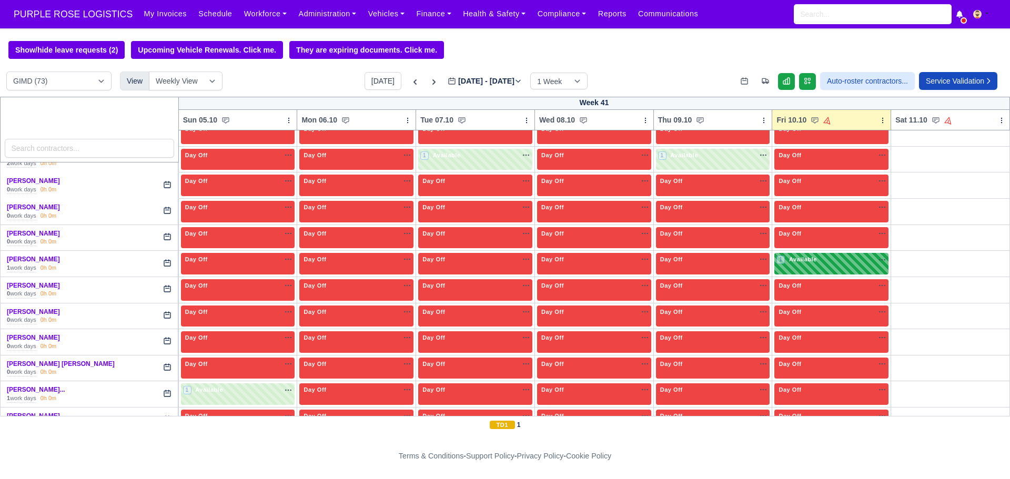
click at [828, 263] on div "1 Available na" at bounding box center [831, 259] width 110 height 9
select select "5"
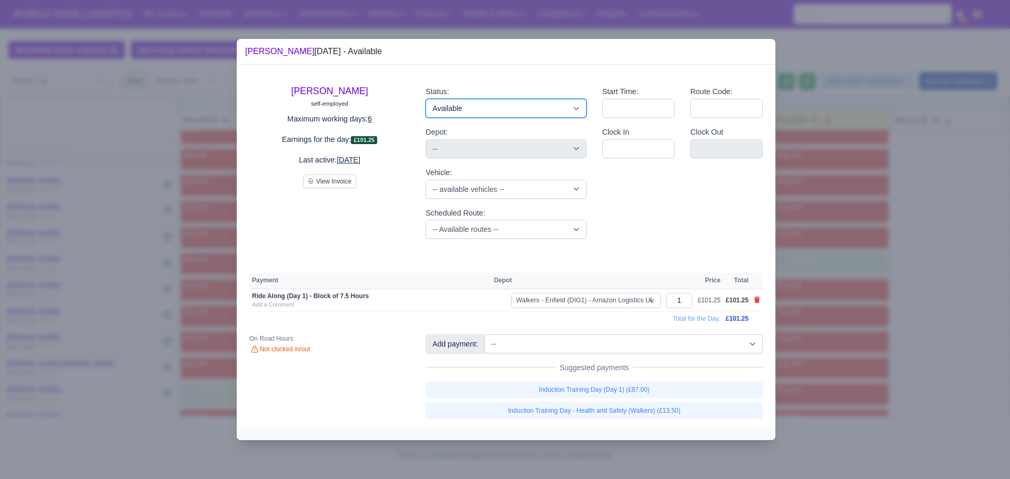
click at [505, 115] on select "Available Day Off Stand By Holiday Other Depot In Office OSM Ridealong Nursery …" at bounding box center [505, 108] width 160 height 19
select select "Ridealong"
click at [425, 99] on select "Available Day Off Stand By Holiday Other Depot In Office OSM Ridealong Nursery …" at bounding box center [505, 108] width 160 height 19
click at [954, 271] on div at bounding box center [505, 239] width 1010 height 479
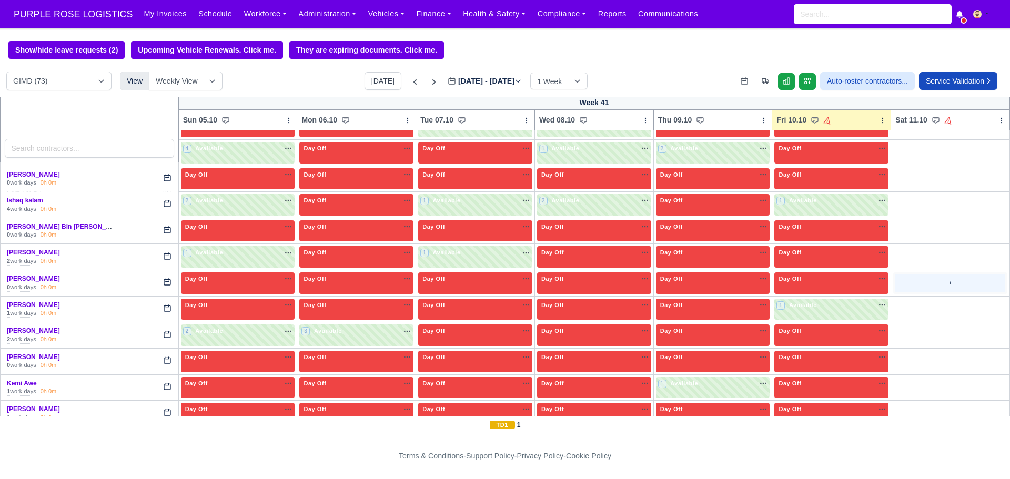
scroll to position [753, 0]
click at [848, 304] on div "1 Available na" at bounding box center [831, 305] width 110 height 9
select select "5"
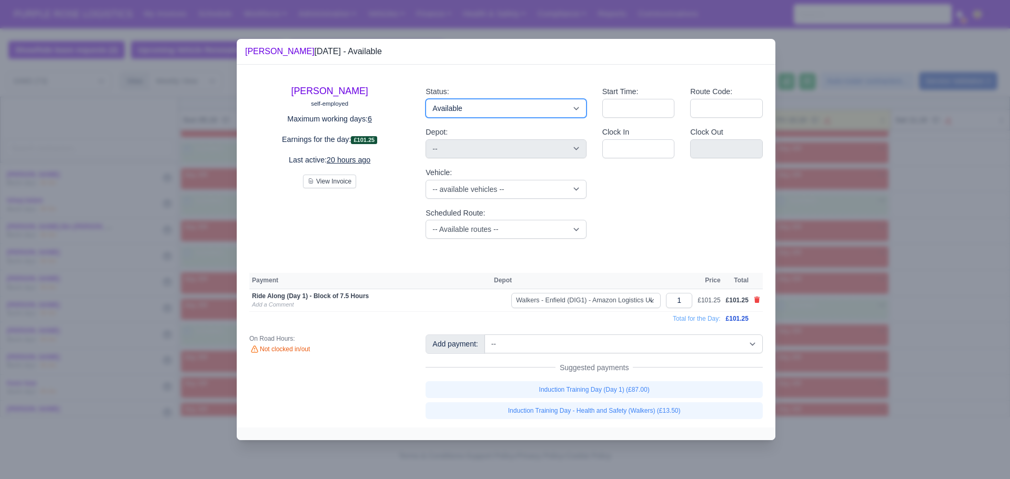
click at [495, 111] on select "Available Day Off Stand By Holiday Other Depot In Office OSM Ridealong Nursery …" at bounding box center [505, 108] width 160 height 19
select select "Ridealong"
click at [425, 99] on select "Available Day Off Stand By Holiday Other Depot In Office OSM Ridealong Nursery …" at bounding box center [505, 108] width 160 height 19
click at [924, 242] on div at bounding box center [505, 239] width 1010 height 479
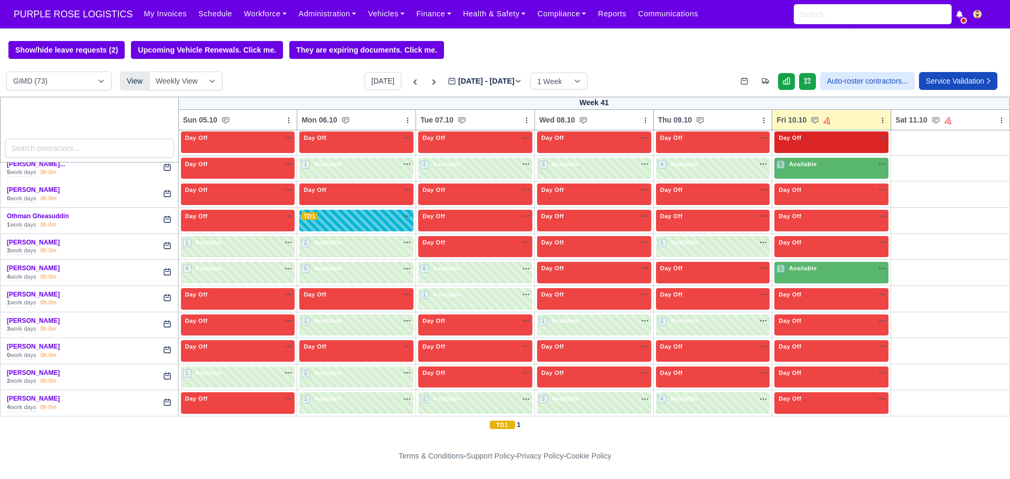
scroll to position [1652, 0]
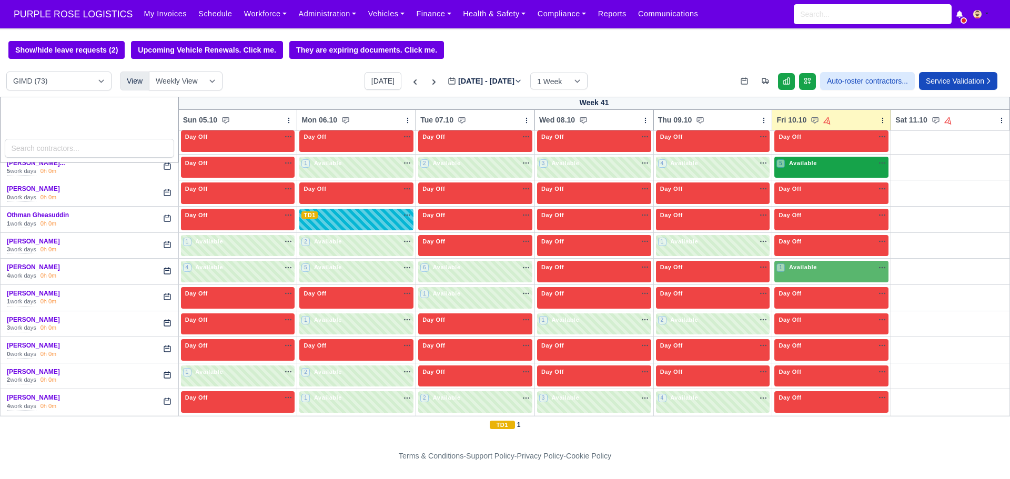
click at [817, 162] on div "5 Available na" at bounding box center [831, 163] width 110 height 9
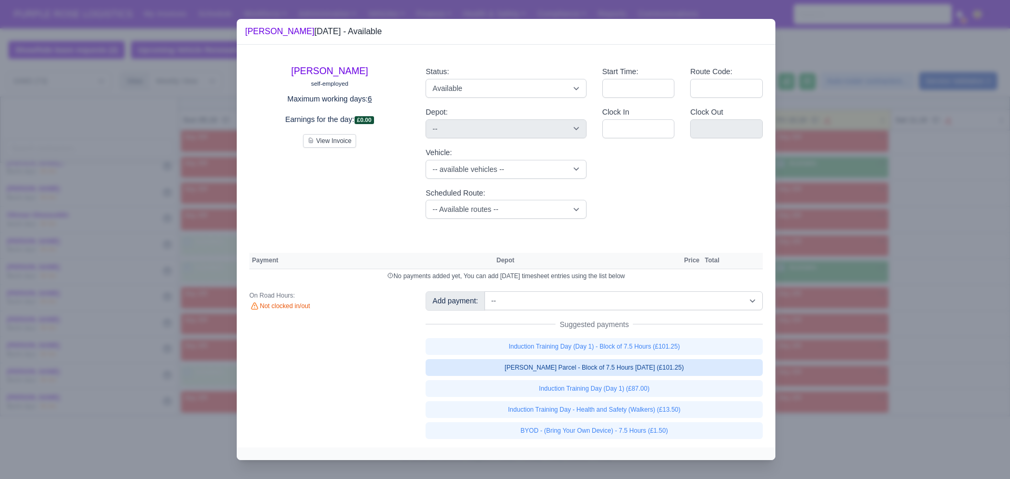
click at [574, 371] on link "Walker Parcel - Block of 7.5 Hours Apr 2025 (£101.25)" at bounding box center [593, 367] width 337 height 17
select select "5"
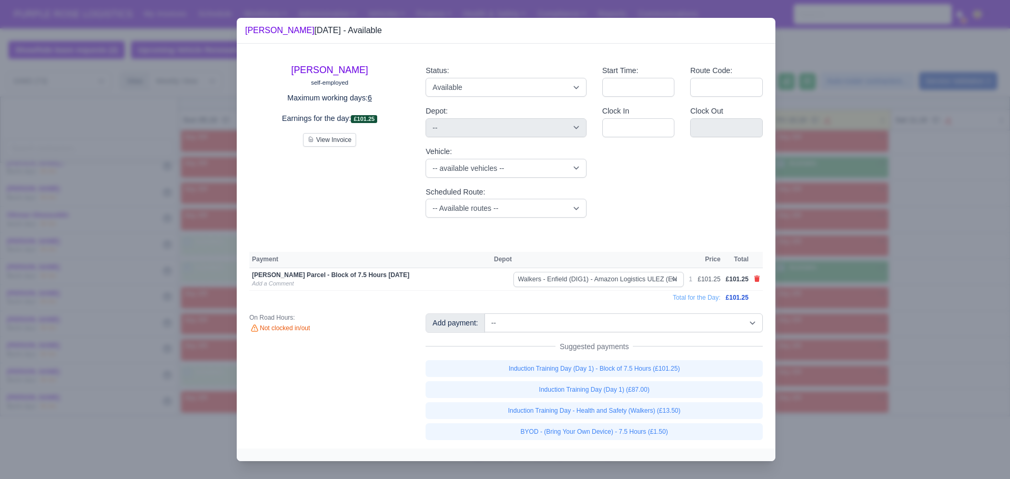
click at [594, 430] on link "BYOD - (Bring Your Own Device) - 7.5 Hours (£1.50)" at bounding box center [593, 431] width 337 height 17
select select "5"
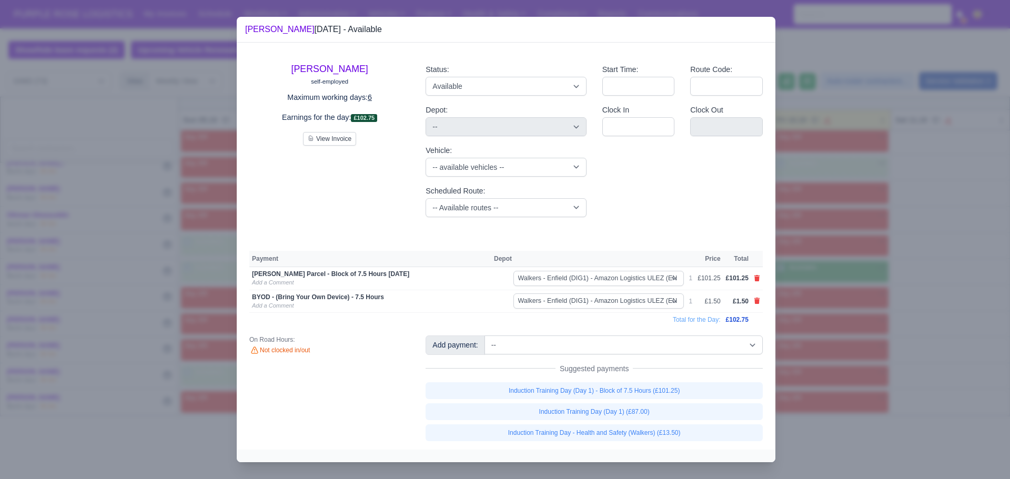
click at [934, 266] on div at bounding box center [505, 239] width 1010 height 479
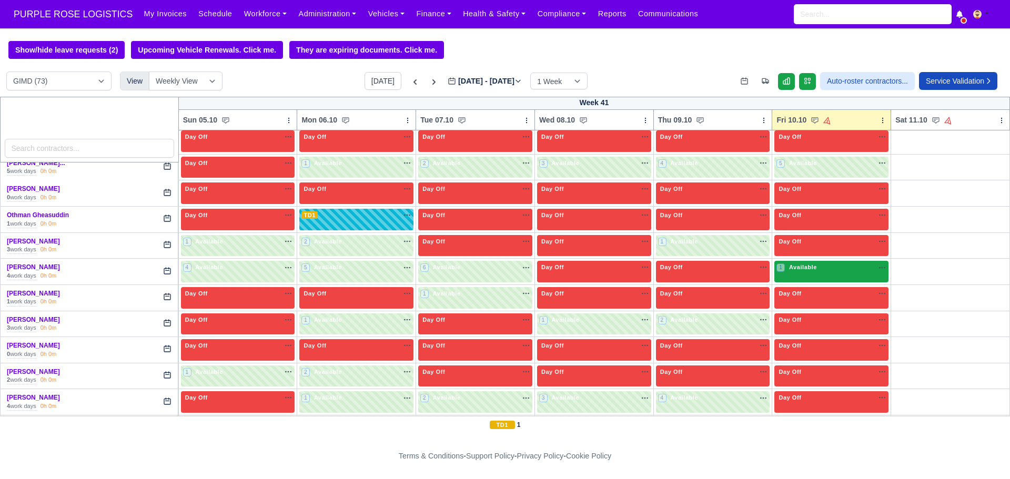
click at [822, 269] on div "1 Available na" at bounding box center [831, 267] width 110 height 9
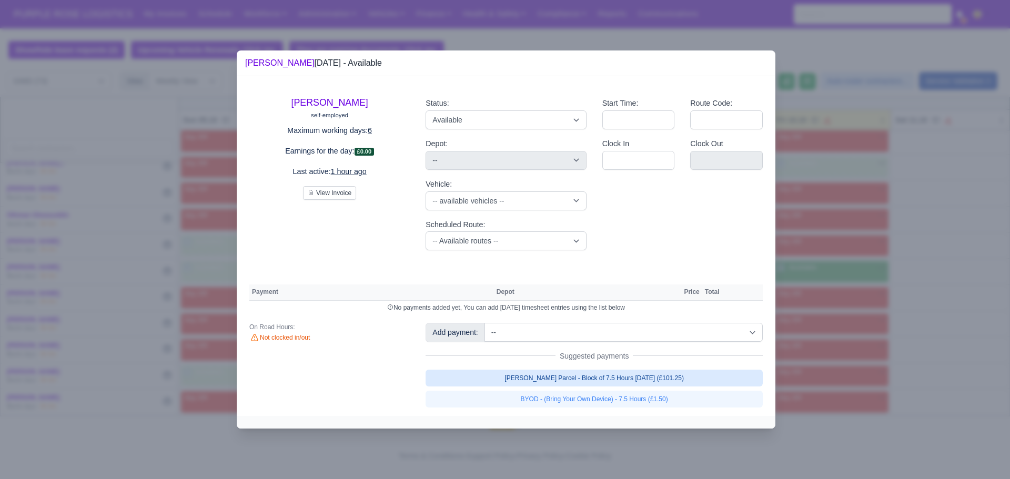
click at [638, 377] on link "Walker Parcel - Block of 7.5 Hours Apr 2025 (£101.25)" at bounding box center [593, 378] width 337 height 17
select select "5"
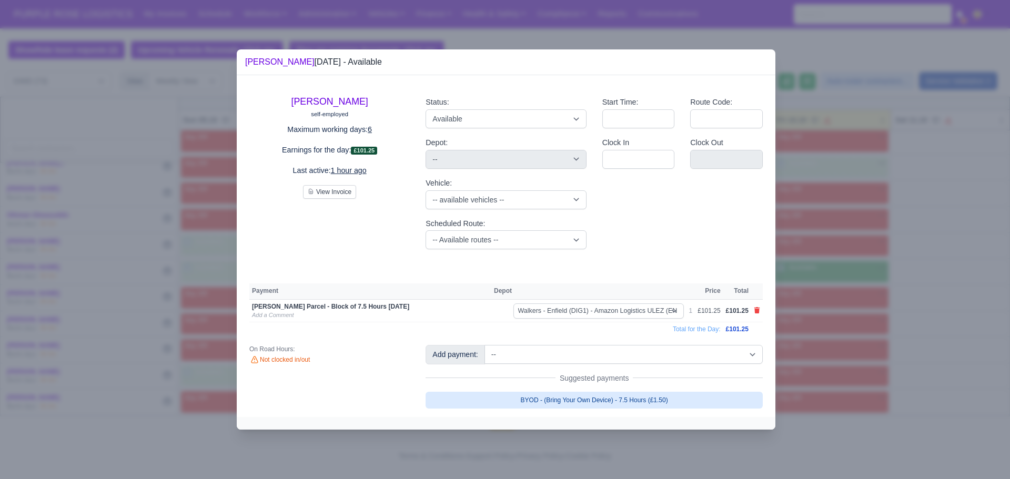
click at [640, 403] on link "BYOD - (Bring Your Own Device) - 7.5 Hours (£1.50)" at bounding box center [593, 400] width 337 height 17
select select "5"
click at [878, 334] on div at bounding box center [505, 239] width 1010 height 479
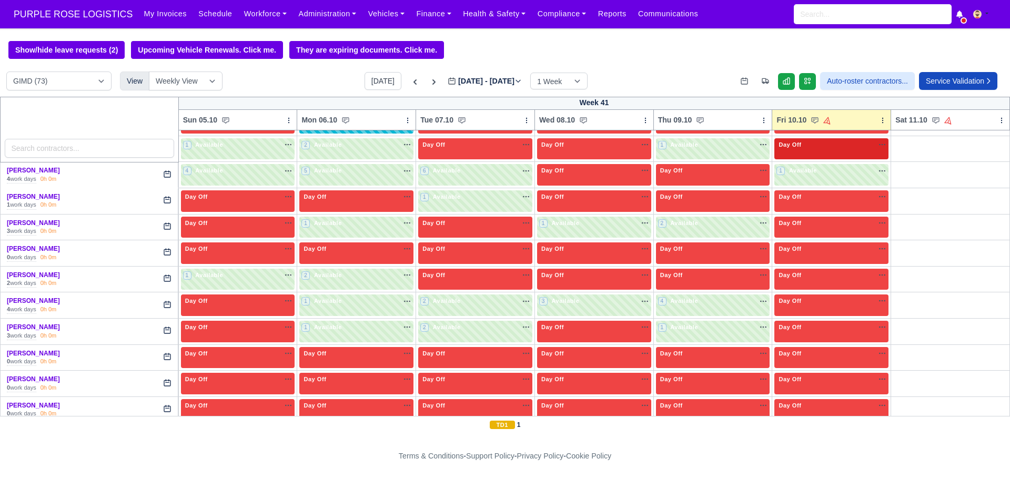
scroll to position [1757, 0]
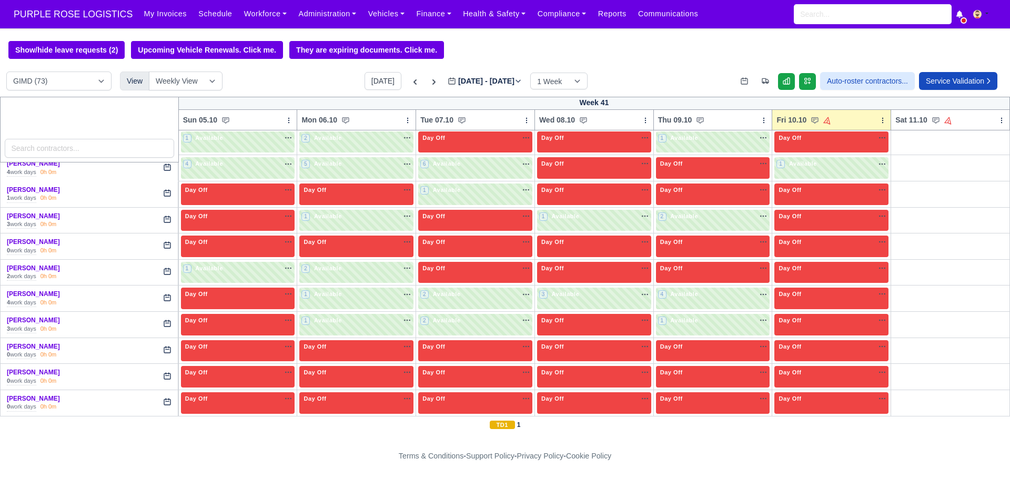
click at [235, 76] on div "DIG1 (213) DAK1 (1) GIMD (73) View Weekly View Wave times Daily Roster Today Oc…" at bounding box center [505, 84] width 1010 height 25
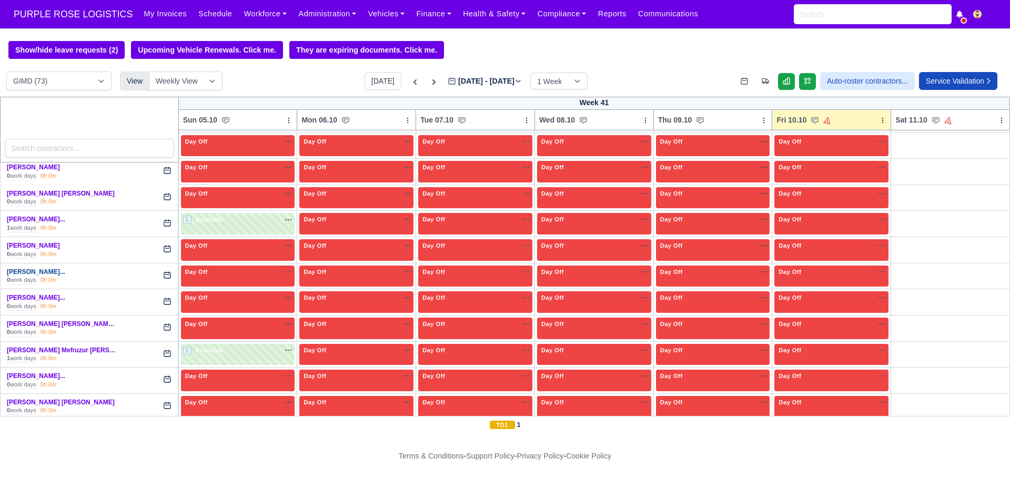
scroll to position [1198, 0]
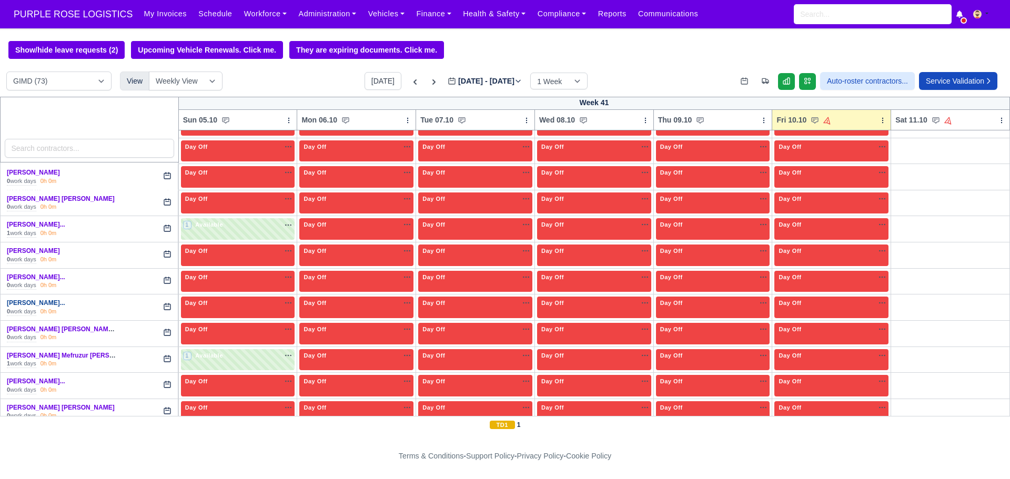
click at [48, 307] on link "Mohammed Hakeem Huss..." at bounding box center [36, 302] width 58 height 7
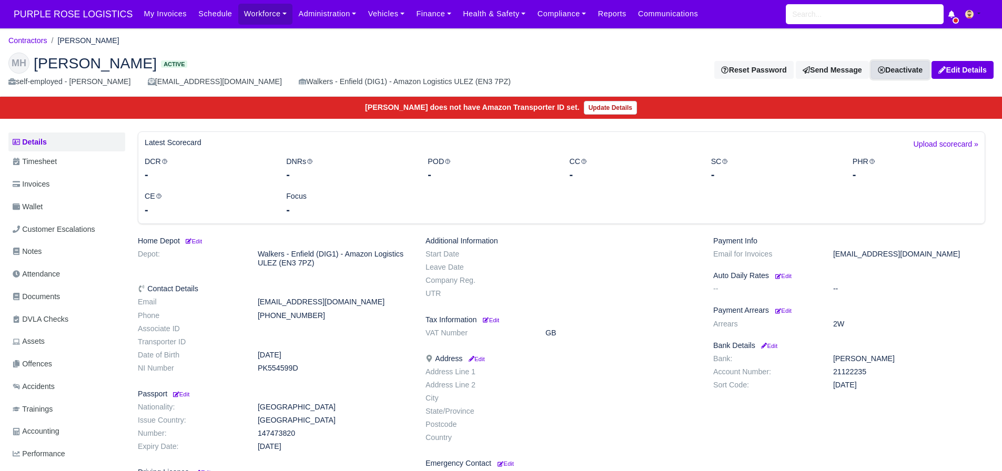
click at [920, 75] on link "Deactivate" at bounding box center [900, 70] width 58 height 18
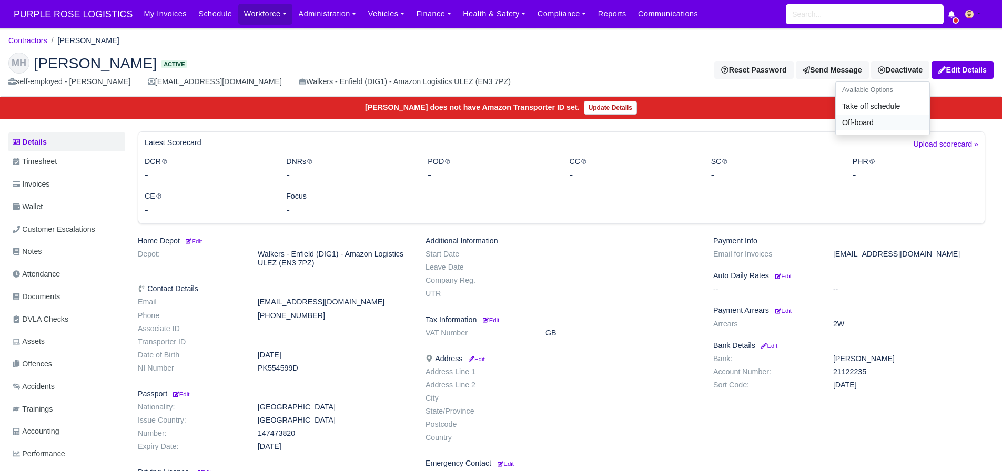
click at [870, 123] on link "Off-board" at bounding box center [883, 123] width 94 height 16
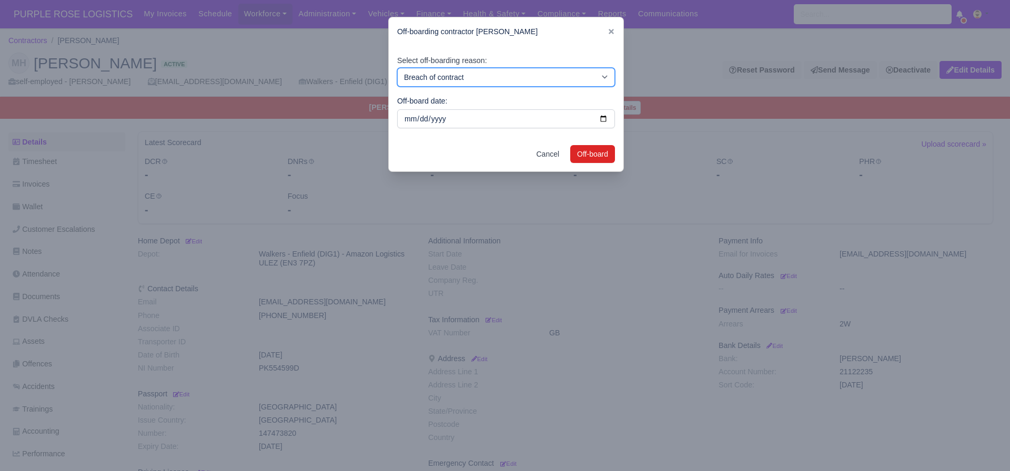
click at [518, 77] on select "Breach of contract Personal decision Too many parcels Heavy routes Another comp…" at bounding box center [506, 77] width 218 height 19
select select "personal-decision"
click at [397, 68] on select "Breach of contract Personal decision Too many parcels Heavy routes Another comp…" at bounding box center [506, 77] width 218 height 19
click at [595, 158] on button "Off-board" at bounding box center [592, 154] width 45 height 18
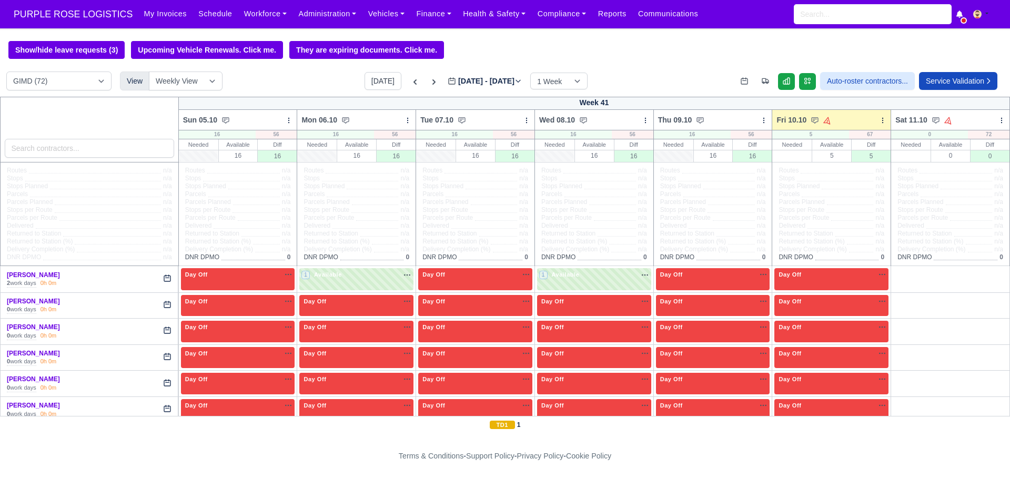
select select "5"
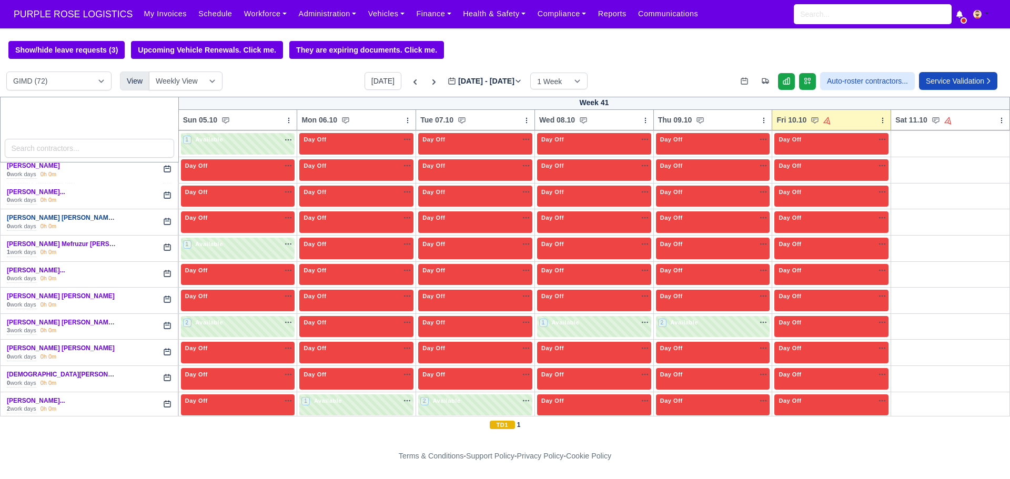
scroll to position [1284, 0]
click at [52, 195] on link "Mohammed Aaqil Chowd..." at bounding box center [36, 191] width 58 height 7
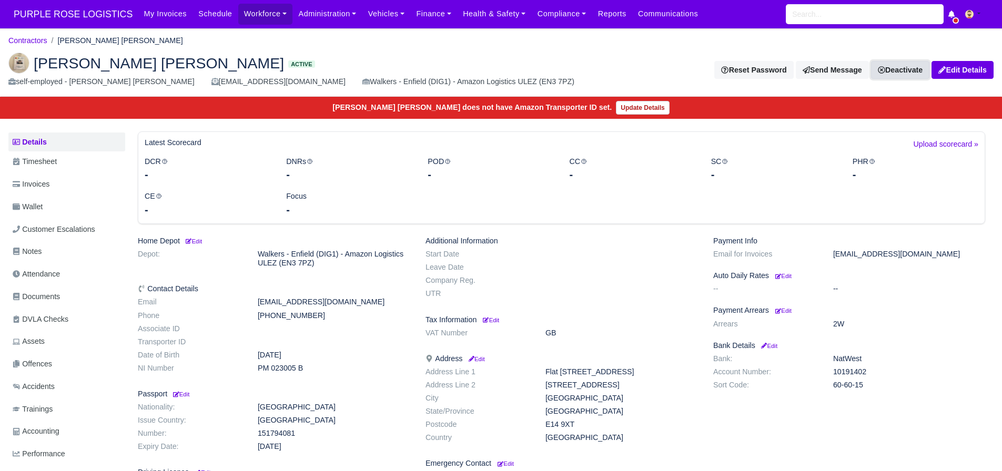
click at [899, 77] on link "Deactivate" at bounding box center [900, 70] width 58 height 18
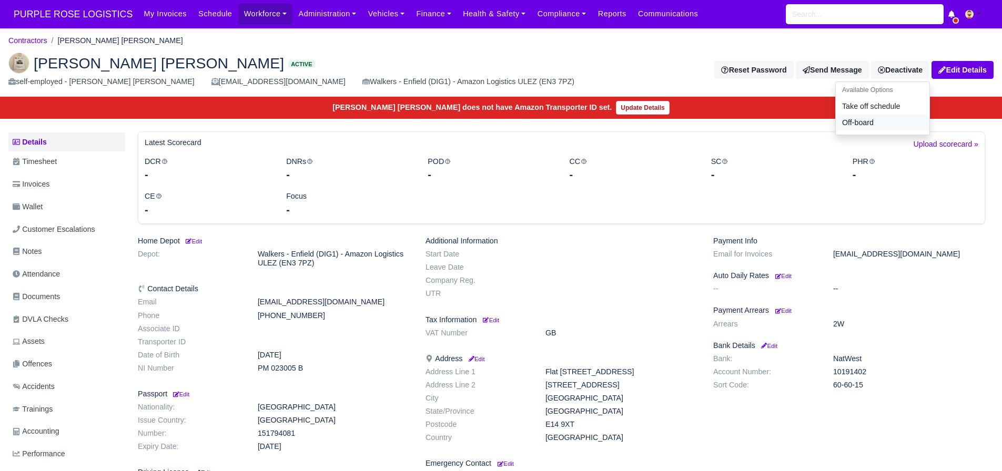
click at [870, 123] on link "Off-board" at bounding box center [883, 123] width 94 height 16
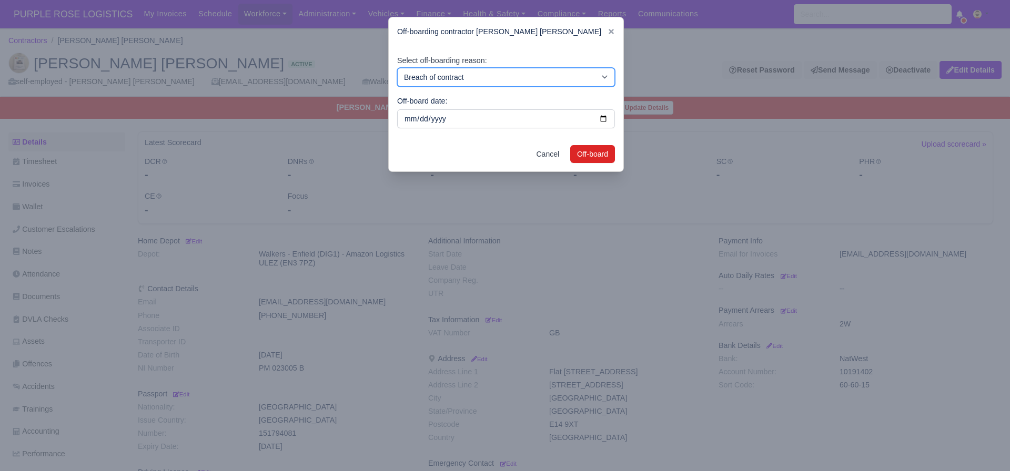
click at [556, 74] on select "Breach of contract Personal decision Too many parcels Heavy routes Another comp…" at bounding box center [506, 77] width 218 height 19
select select "personal-decision"
click at [397, 68] on select "Breach of contract Personal decision Too many parcels Heavy routes Another comp…" at bounding box center [506, 77] width 218 height 19
click at [600, 157] on button "Off-board" at bounding box center [592, 154] width 45 height 18
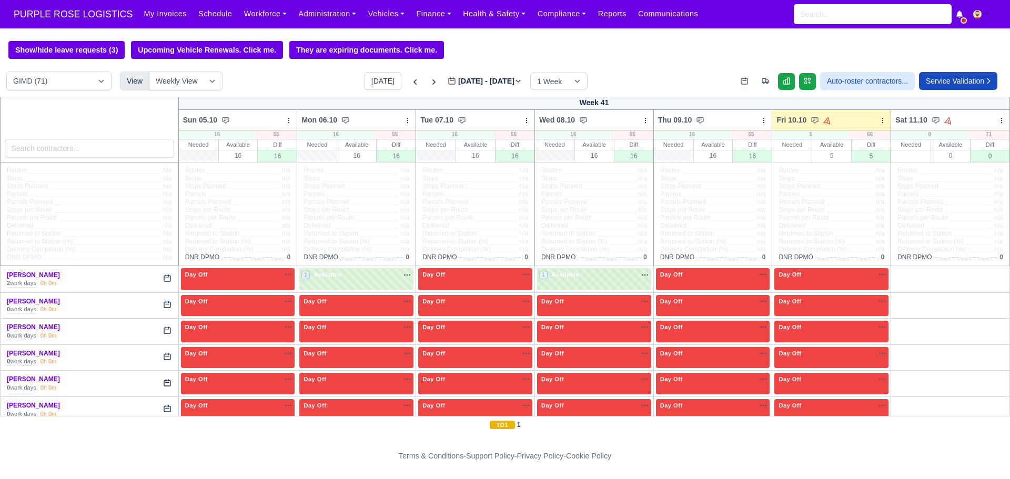
select select "5"
